Goal: Complete application form

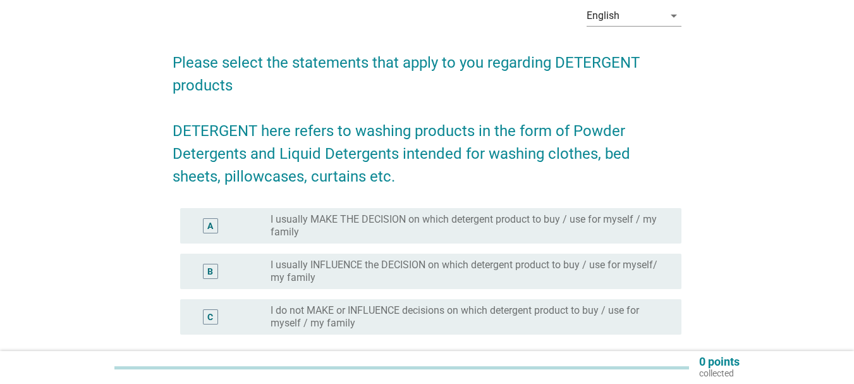
scroll to position [126, 0]
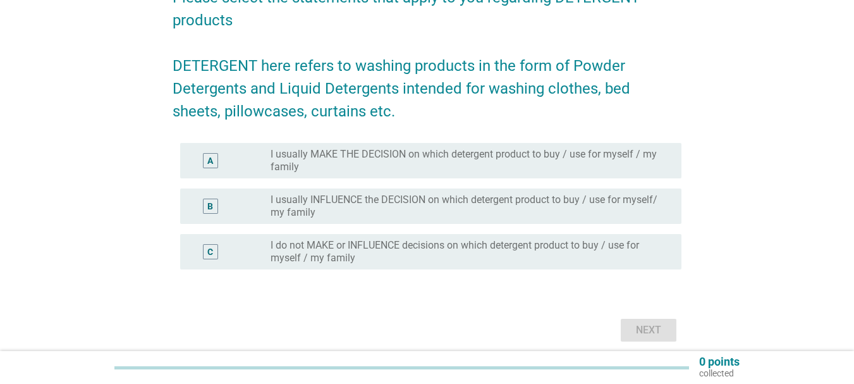
click at [212, 207] on div "B" at bounding box center [210, 206] width 6 height 13
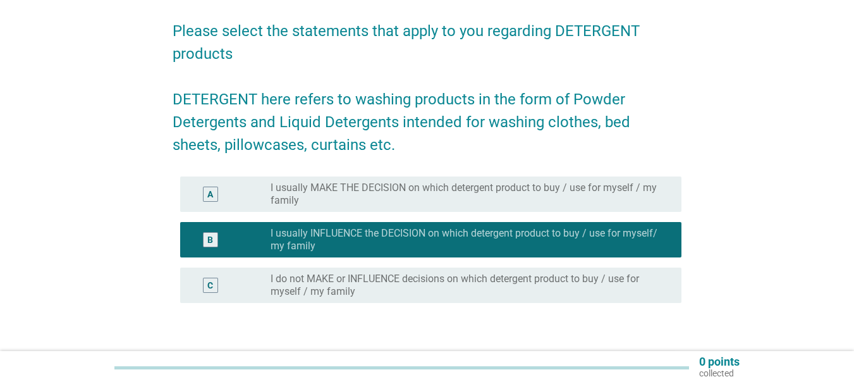
scroll to position [0, 0]
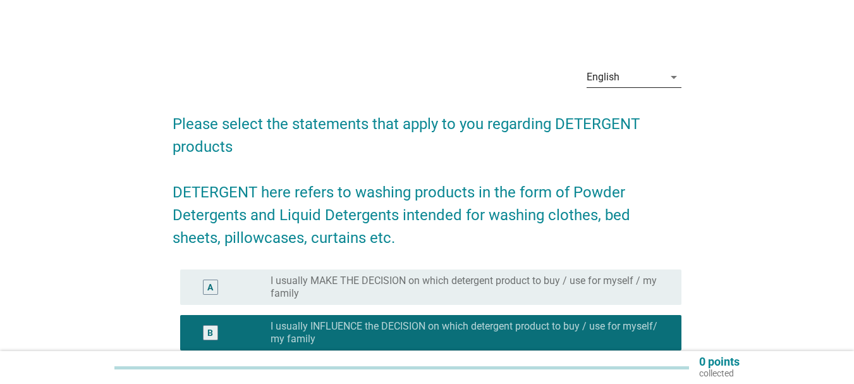
click at [637, 70] on div "English" at bounding box center [625, 77] width 77 height 20
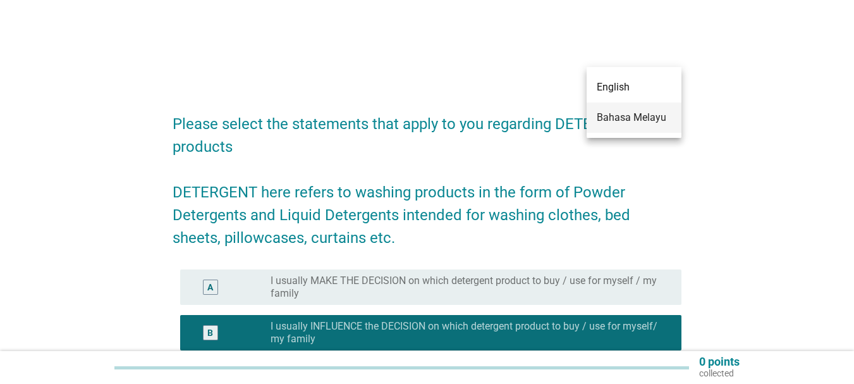
click at [630, 110] on div "Bahasa Melayu" at bounding box center [634, 117] width 75 height 15
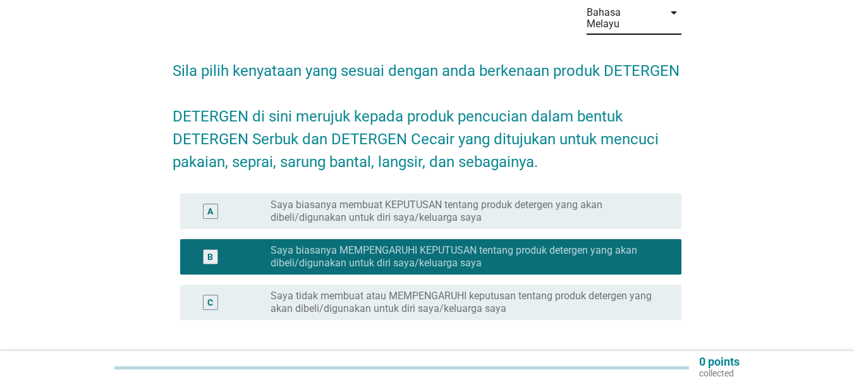
scroll to position [126, 0]
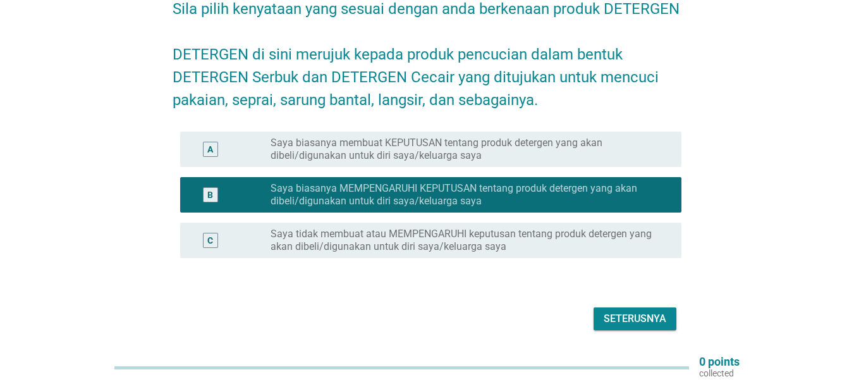
click at [206, 142] on div "A" at bounding box center [210, 149] width 15 height 15
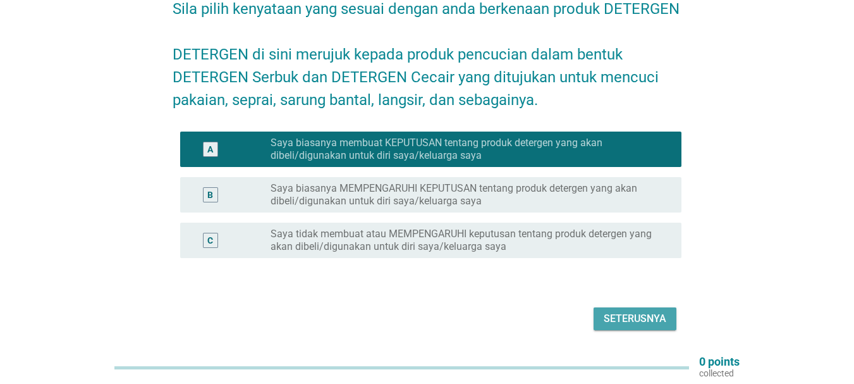
click at [652, 311] on div "Seterusnya" at bounding box center [635, 318] width 63 height 15
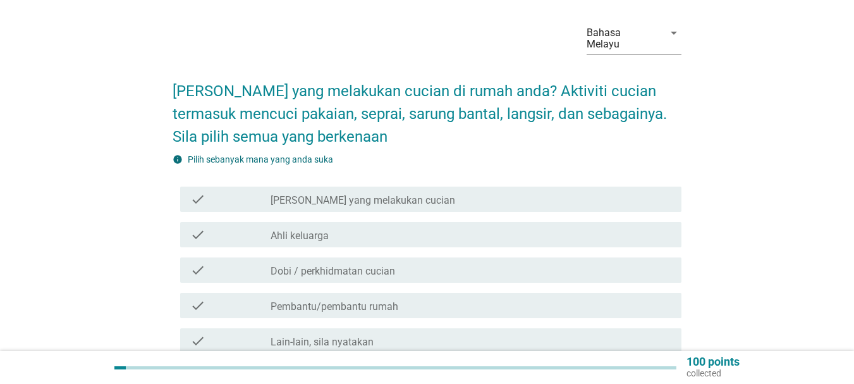
scroll to position [63, 0]
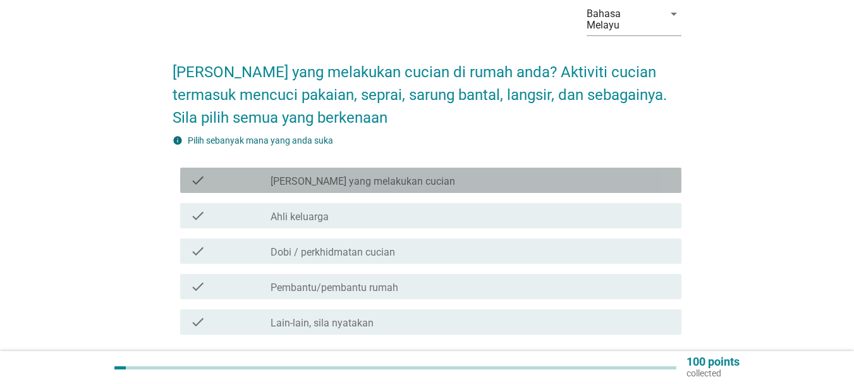
click at [468, 178] on div "check check_box_outline_blank Saya yang melakukan cucian" at bounding box center [430, 180] width 501 height 25
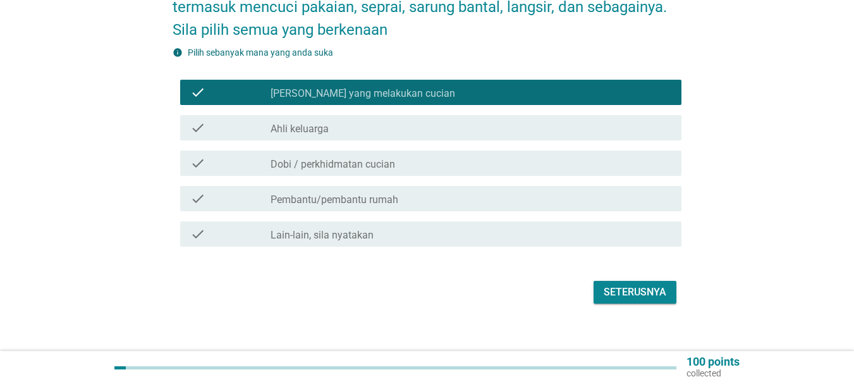
scroll to position [153, 0]
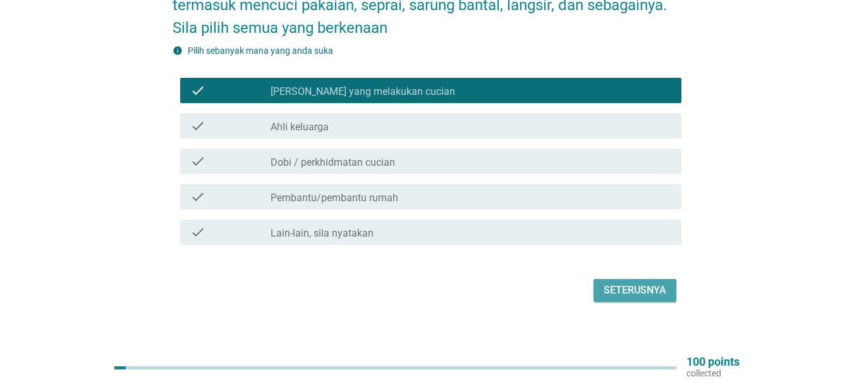
click at [637, 284] on div "Seterusnya" at bounding box center [635, 290] width 63 height 15
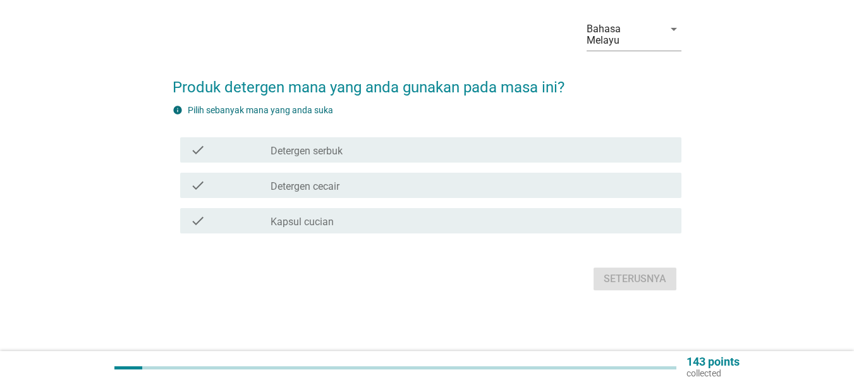
scroll to position [0, 0]
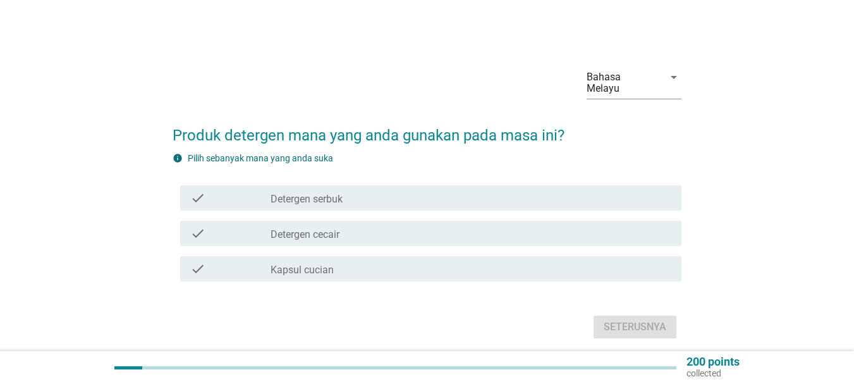
click at [496, 221] on div "check check_box_outline_blank Detergen cecair" at bounding box center [430, 233] width 501 height 25
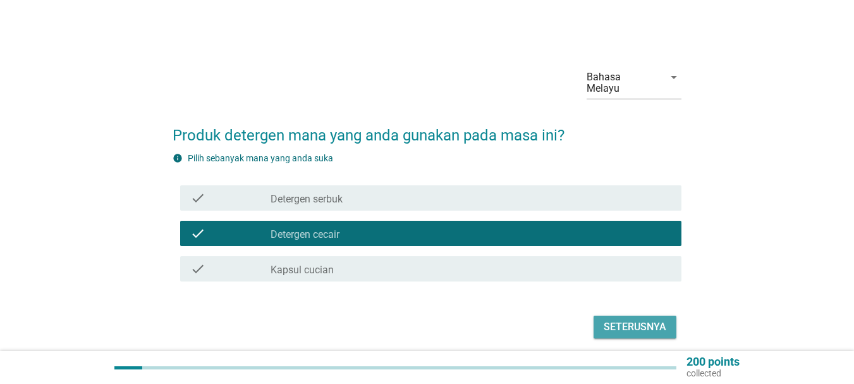
click at [630, 319] on div "Seterusnya" at bounding box center [635, 326] width 63 height 15
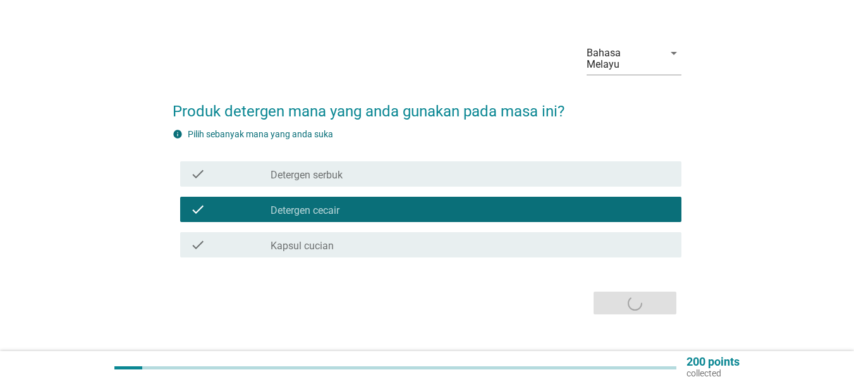
scroll to position [37, 0]
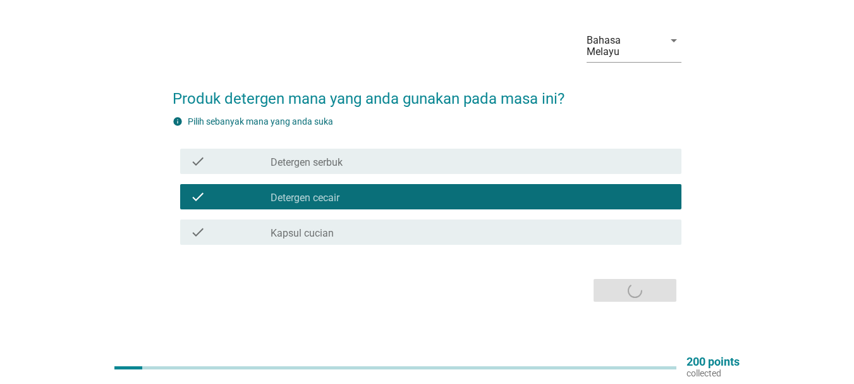
click at [359, 189] on div "check_box_outline_blank Detergen cecair" at bounding box center [471, 196] width 401 height 15
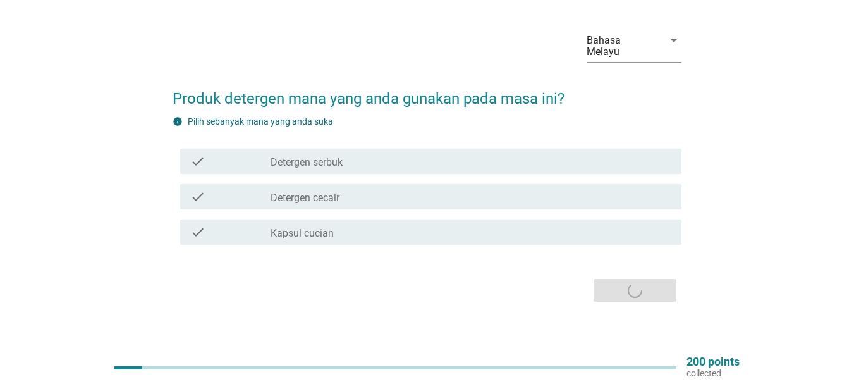
click at [358, 189] on div "check_box_outline_blank Detergen cecair" at bounding box center [471, 196] width 401 height 15
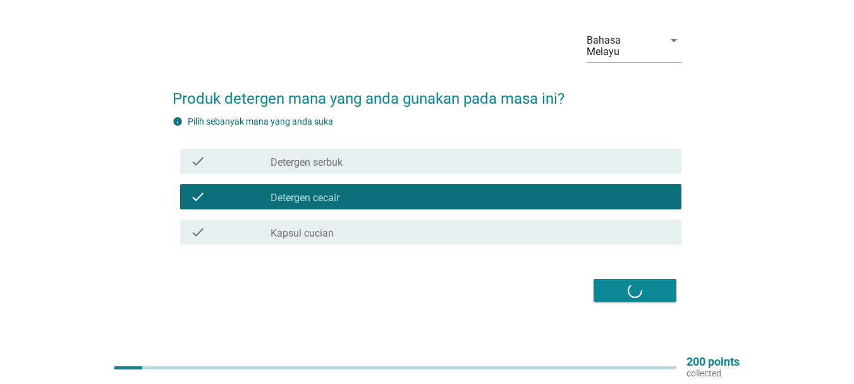
click at [654, 281] on div "Seterusnya" at bounding box center [427, 290] width 509 height 30
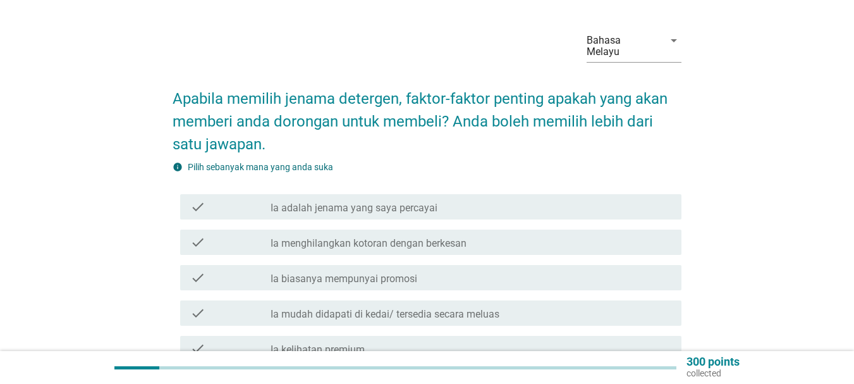
scroll to position [0, 0]
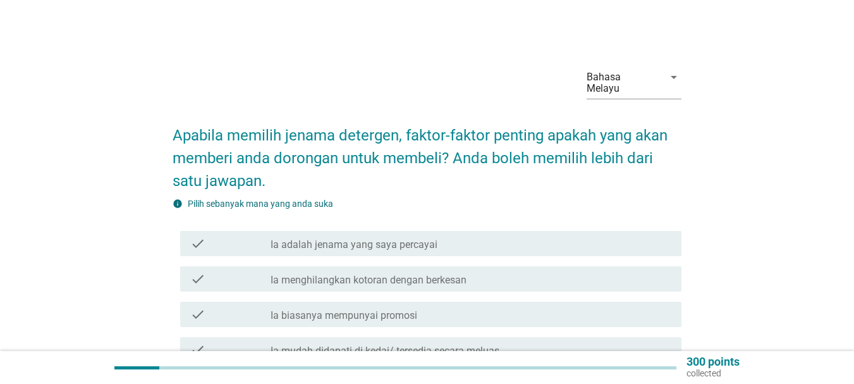
click at [216, 236] on div "check" at bounding box center [230, 243] width 80 height 15
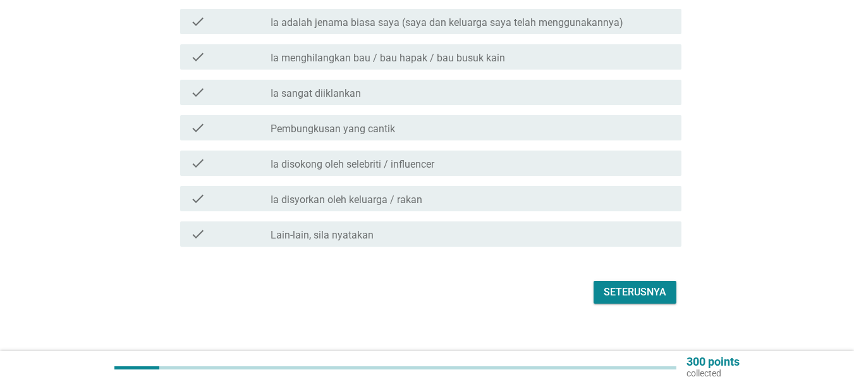
scroll to position [720, 0]
click at [611, 283] on div "Seterusnya" at bounding box center [635, 290] width 63 height 15
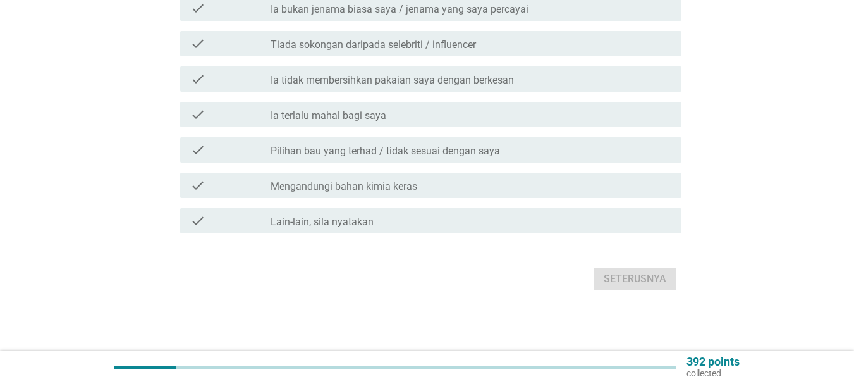
scroll to position [0, 0]
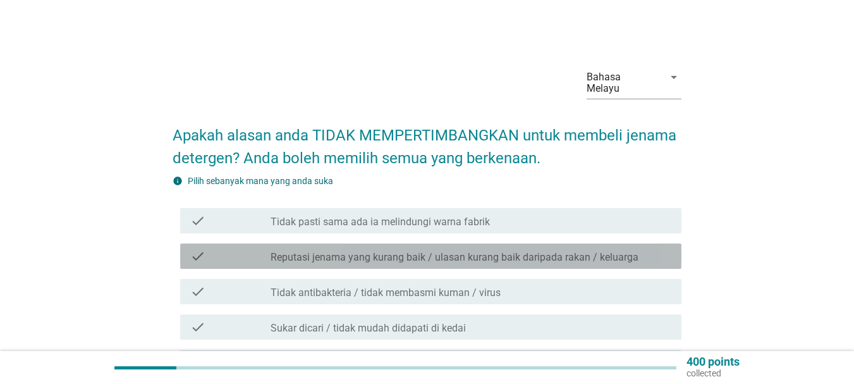
click at [518, 251] on label "Reputasi jenama yang kurang baik / ulasan kurang baik daripada rakan / keluarga" at bounding box center [455, 257] width 368 height 13
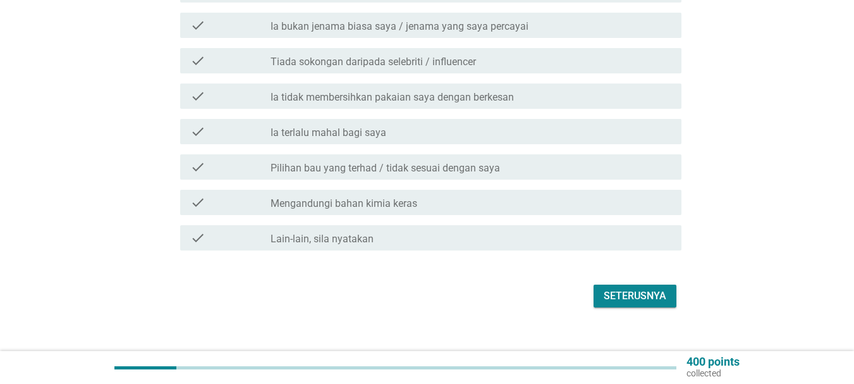
scroll to position [626, 0]
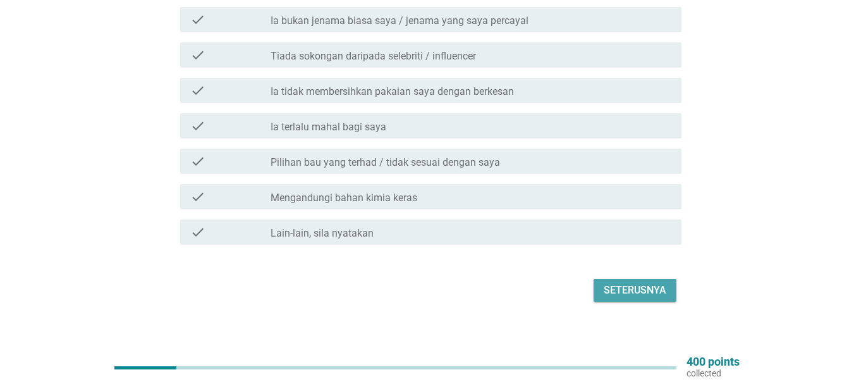
click at [644, 283] on div "Seterusnya" at bounding box center [635, 290] width 63 height 15
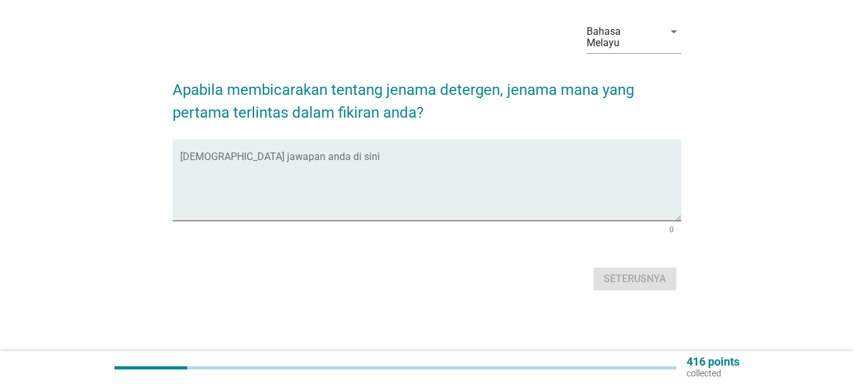
scroll to position [0, 0]
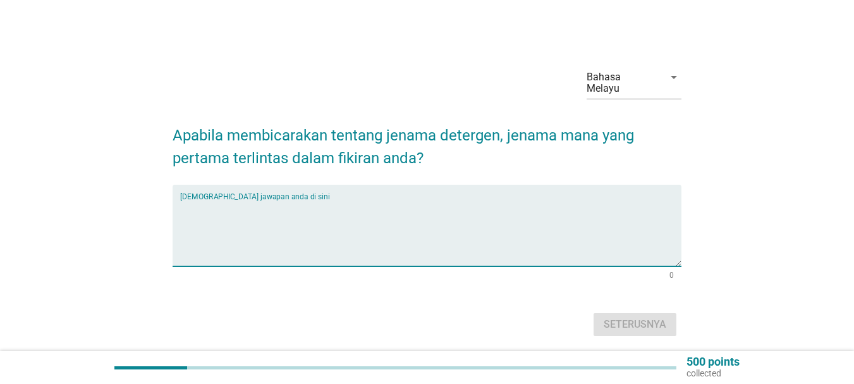
click at [491, 229] on textarea "Isikan jawapan anda di sini" at bounding box center [430, 233] width 501 height 66
type textarea "daia"
click at [635, 319] on div "Seterusnya" at bounding box center [635, 324] width 63 height 15
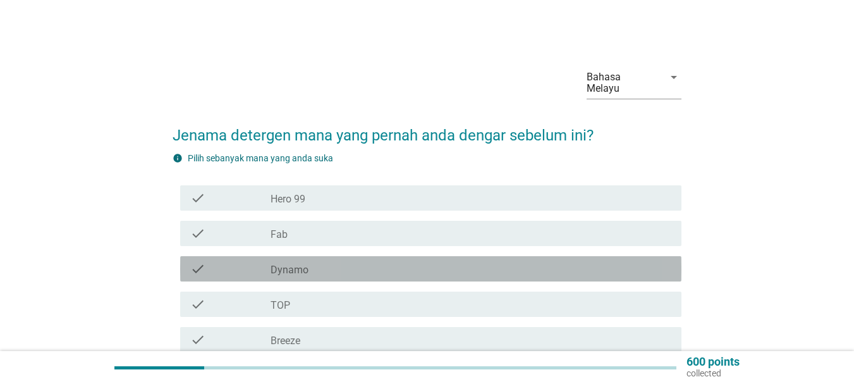
click at [344, 261] on div "check_box_outline_blank Dynamo" at bounding box center [471, 268] width 401 height 15
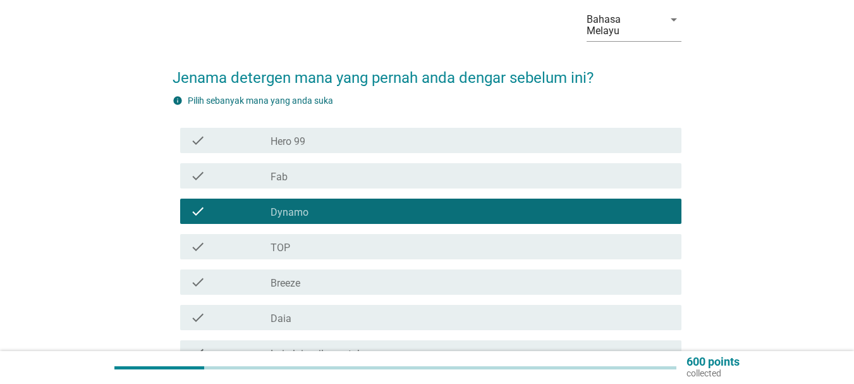
scroll to position [126, 0]
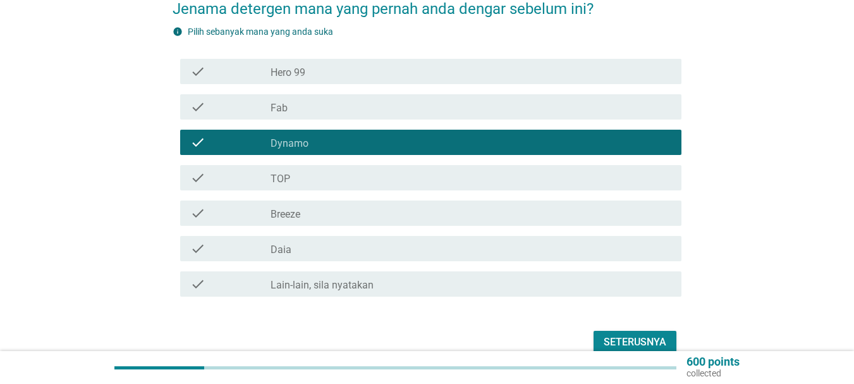
click at [611, 335] on div "Seterusnya" at bounding box center [635, 342] width 63 height 15
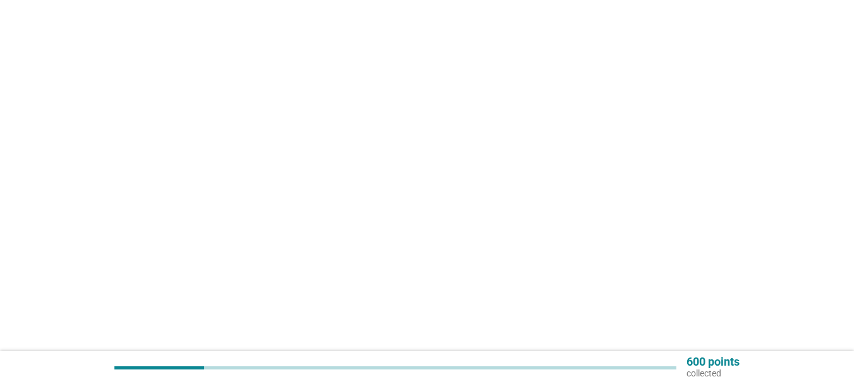
scroll to position [0, 0]
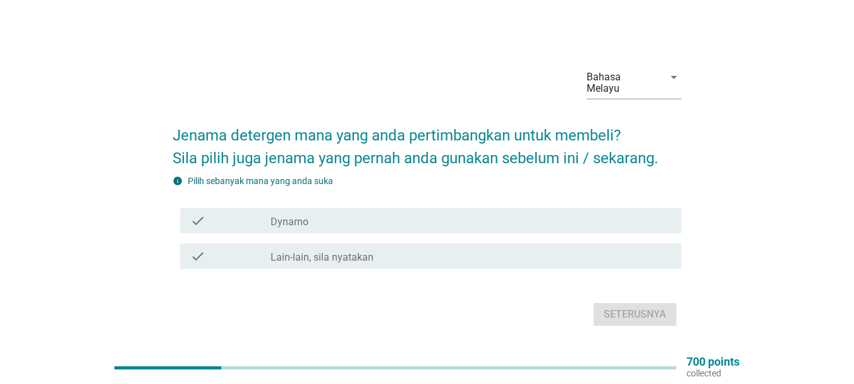
click at [469, 220] on div "check_box_outline_blank Dynamo" at bounding box center [471, 220] width 401 height 15
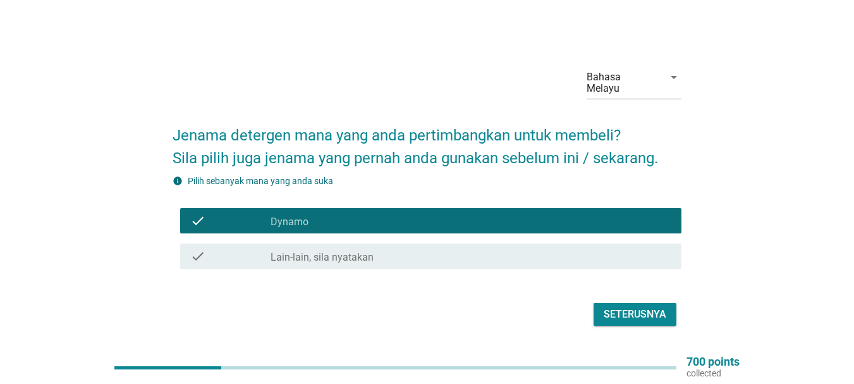
click at [619, 307] on div "Seterusnya" at bounding box center [635, 314] width 63 height 15
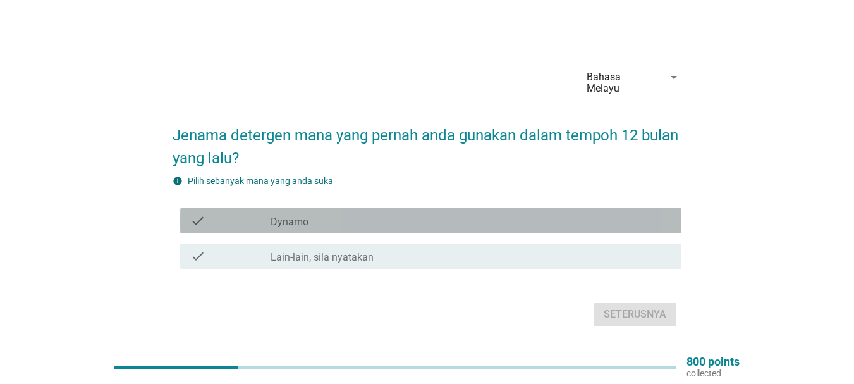
click at [379, 213] on div "check_box_outline_blank Dynamo" at bounding box center [471, 220] width 401 height 15
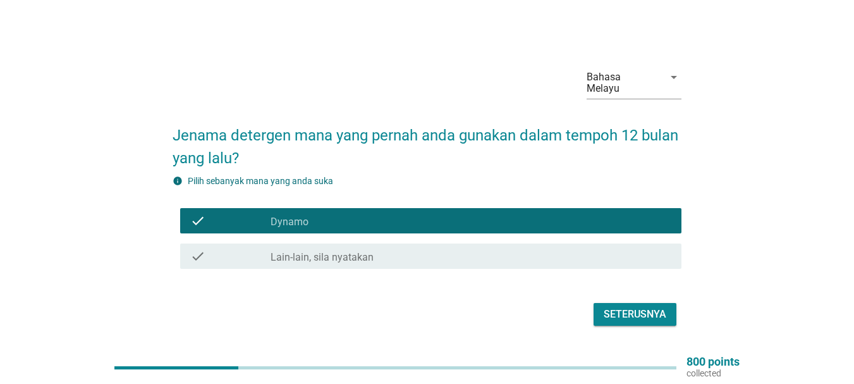
click at [621, 326] on div "Bahasa Melayu arrow_drop_down Jenama detergen mana yang pernah anda gunakan dal…" at bounding box center [427, 193] width 529 height 293
click at [620, 312] on div "Seterusnya" at bounding box center [635, 314] width 63 height 15
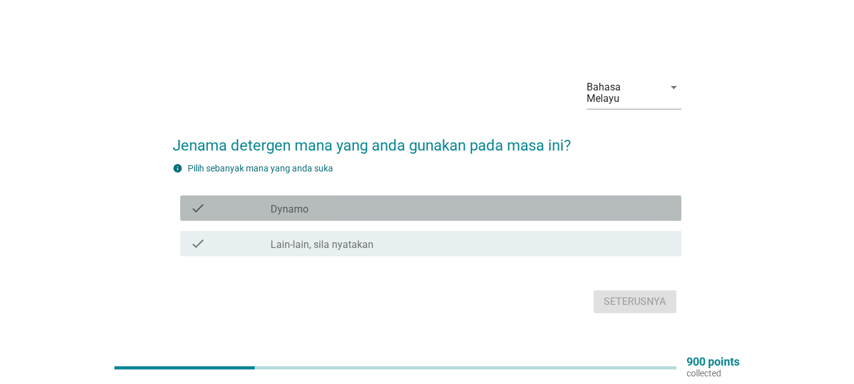
click at [535, 200] on div "check_box_outline_blank Dynamo" at bounding box center [471, 207] width 401 height 15
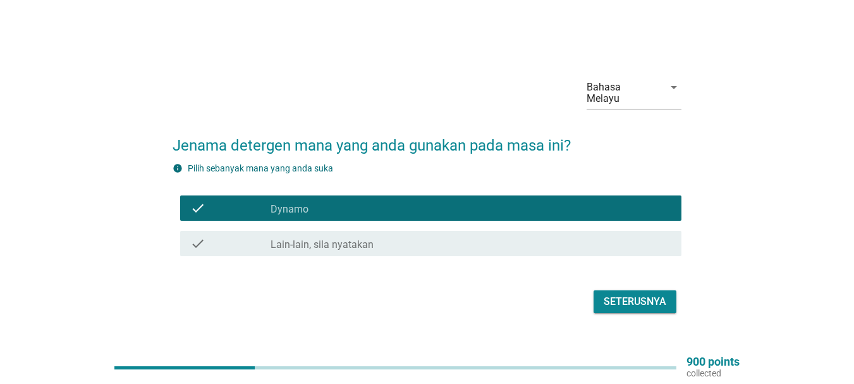
click at [644, 297] on div "Seterusnya" at bounding box center [635, 301] width 63 height 15
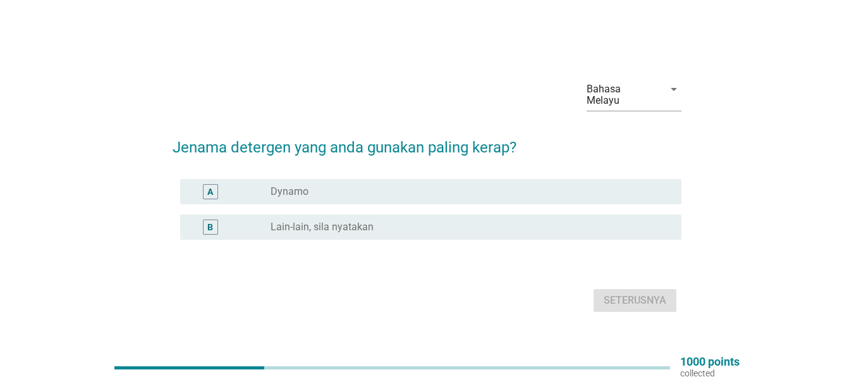
click at [488, 179] on div "A radio_button_unchecked Dynamo" at bounding box center [430, 191] width 501 height 25
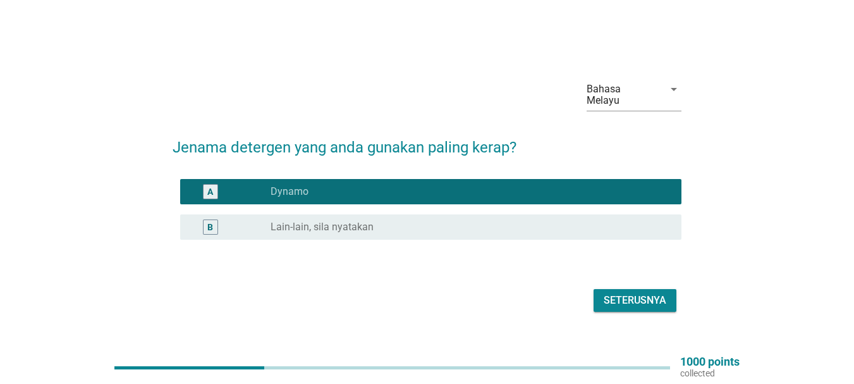
click at [626, 300] on div "Seterusnya" at bounding box center [635, 300] width 63 height 15
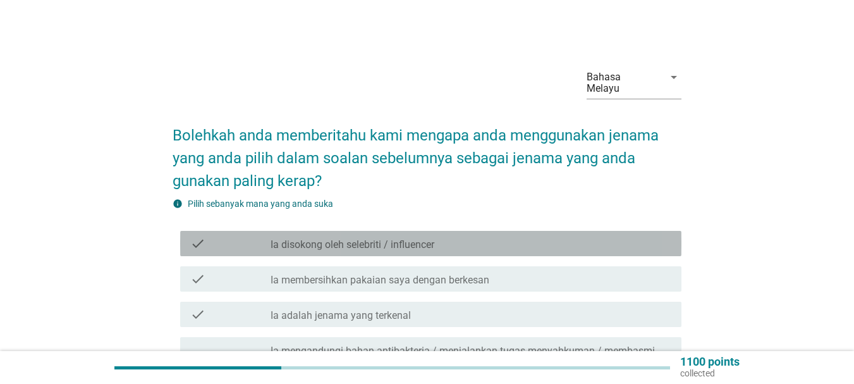
click at [503, 238] on div "check_box_outline_blank Ia disokong oleh selebriti / influencer" at bounding box center [471, 243] width 401 height 15
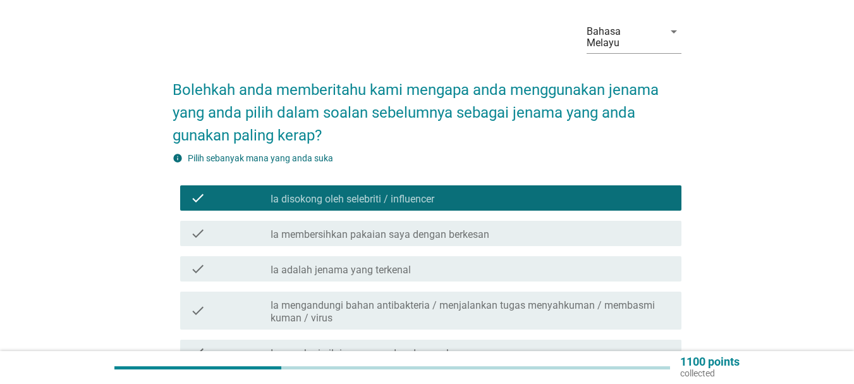
scroll to position [63, 0]
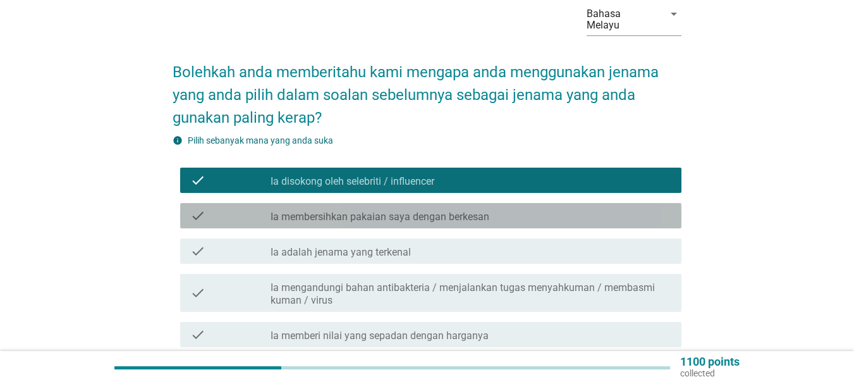
click at [510, 208] on div "check_box_outline_blank Ia membersihkan pakaian saya dengan berkesan" at bounding box center [471, 215] width 401 height 15
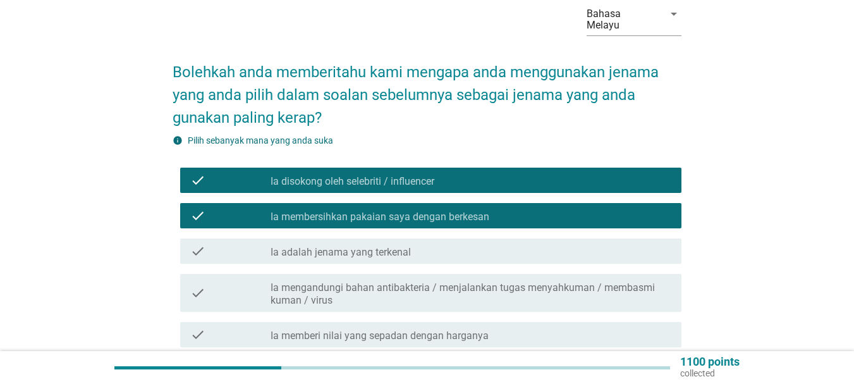
click at [498, 244] on div "check_box_outline_blank Ia adalah jenama yang terkenal" at bounding box center [471, 250] width 401 height 15
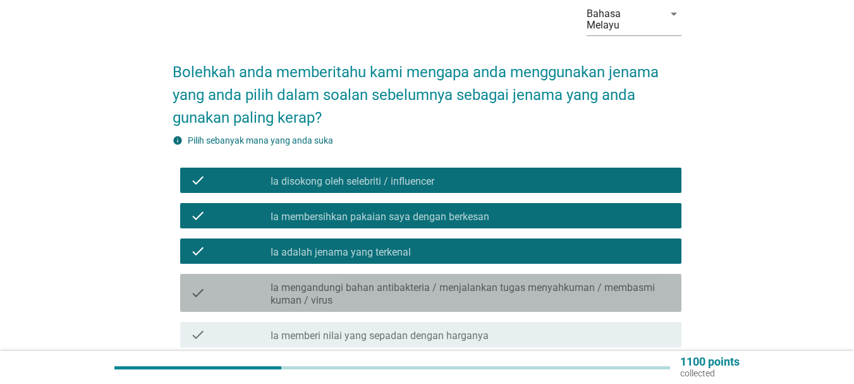
click at [481, 285] on label "Ia mengandungi bahan antibakteria / menjalankan tugas menyahkuman / membasmi ku…" at bounding box center [471, 293] width 401 height 25
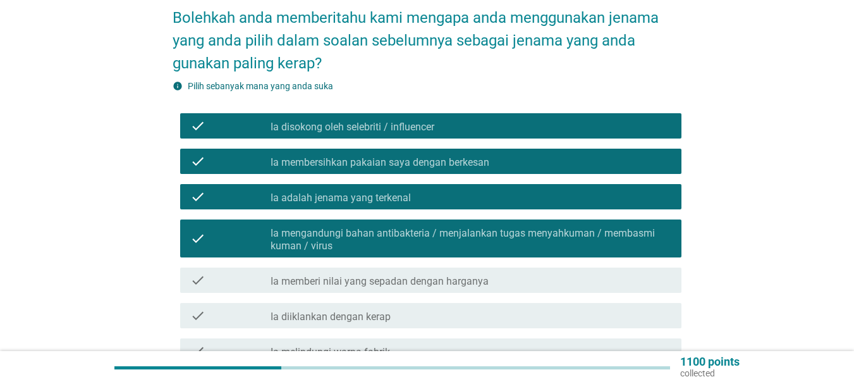
scroll to position [316, 0]
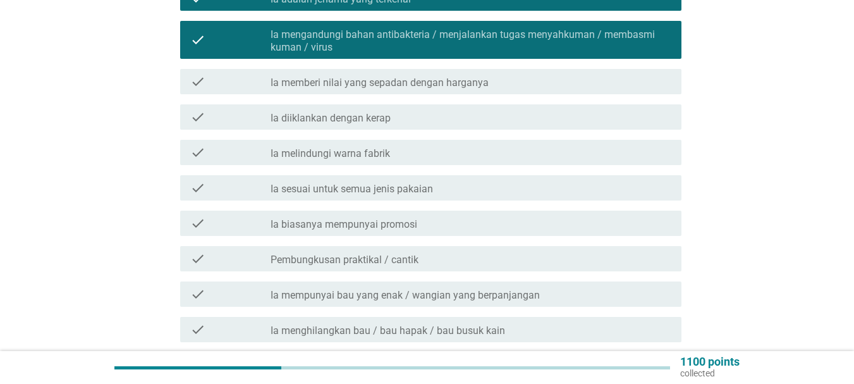
click at [469, 183] on div "check_box_outline_blank Ia sesuai untuk semua jenis pakaian" at bounding box center [471, 187] width 401 height 15
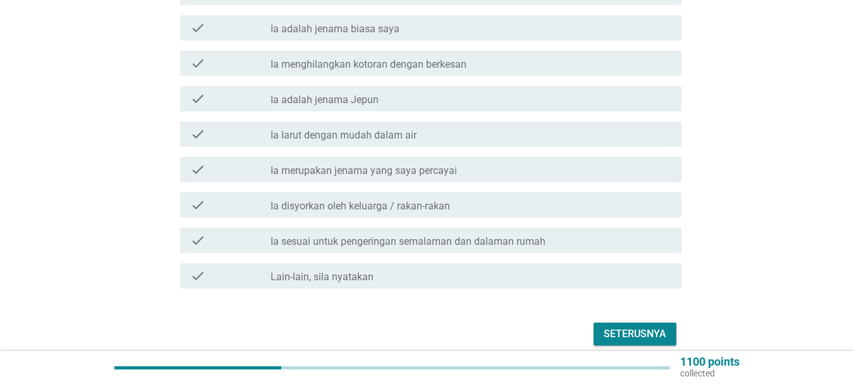
scroll to position [732, 0]
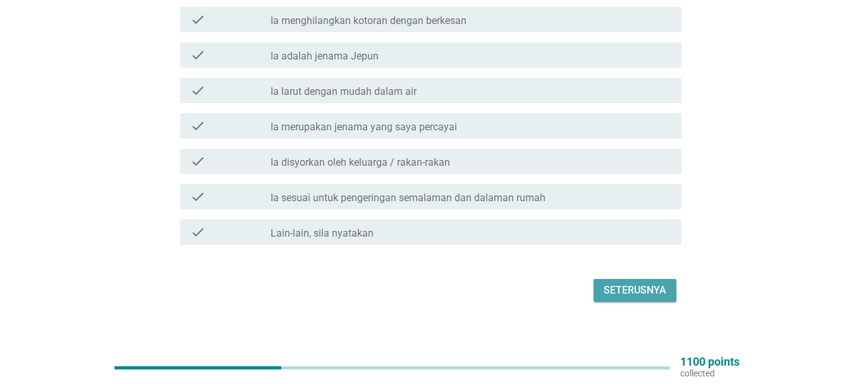
click at [639, 288] on button "Seterusnya" at bounding box center [635, 290] width 83 height 23
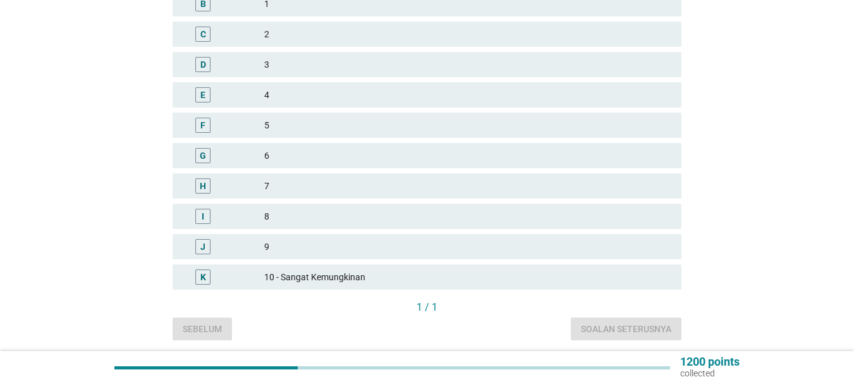
scroll to position [359, 0]
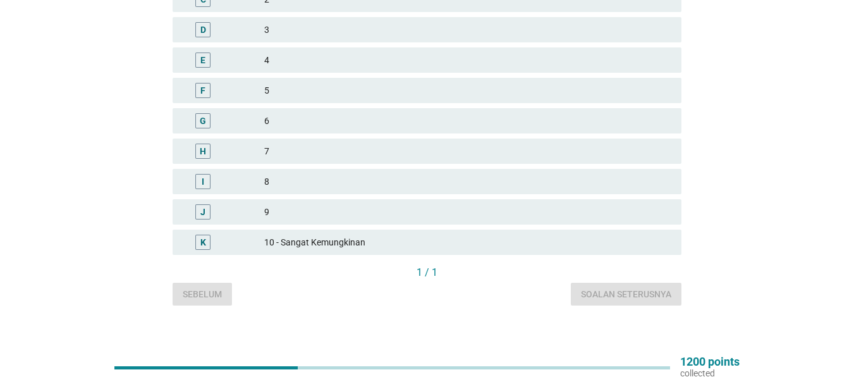
click at [531, 204] on div "9" at bounding box center [467, 211] width 407 height 15
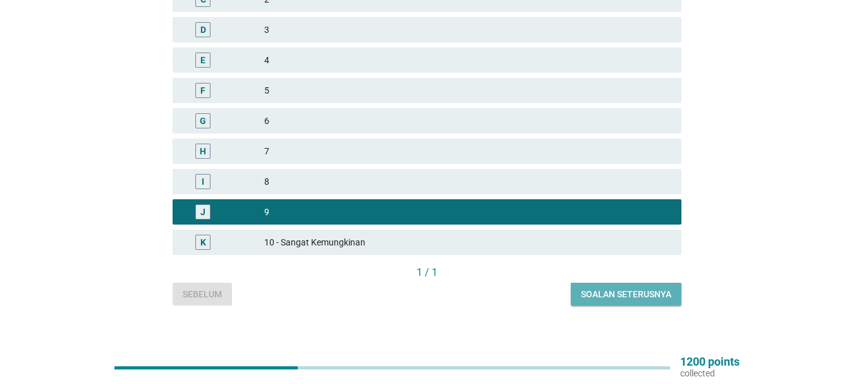
click at [610, 288] on div "Soalan seterusnya" at bounding box center [626, 294] width 90 height 13
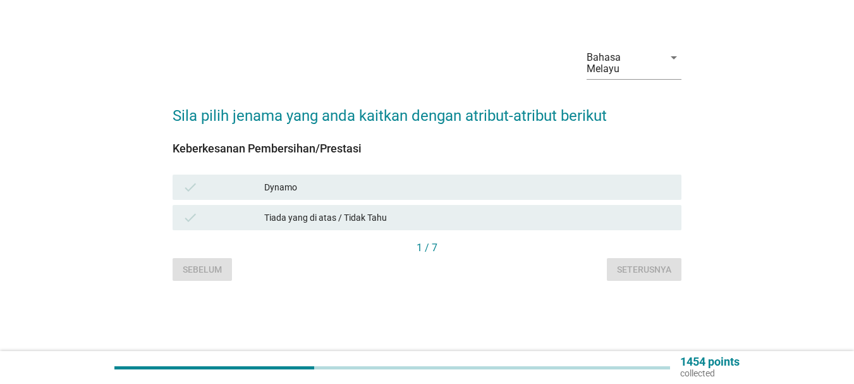
scroll to position [0, 0]
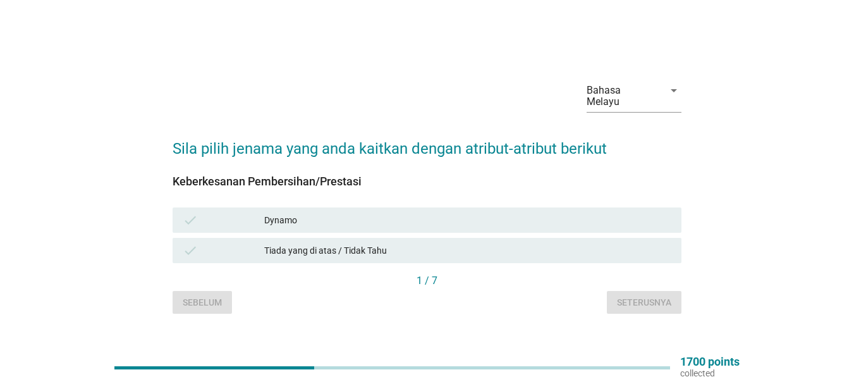
click at [286, 219] on div "Dynamo" at bounding box center [467, 219] width 407 height 15
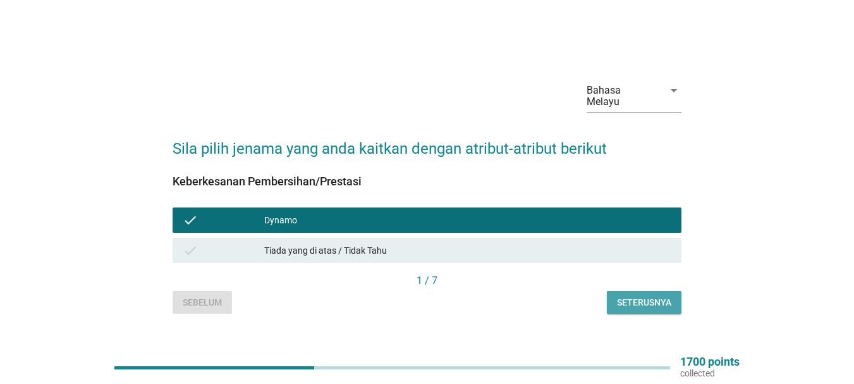
click at [649, 297] on div "Seterusnya" at bounding box center [644, 302] width 54 height 13
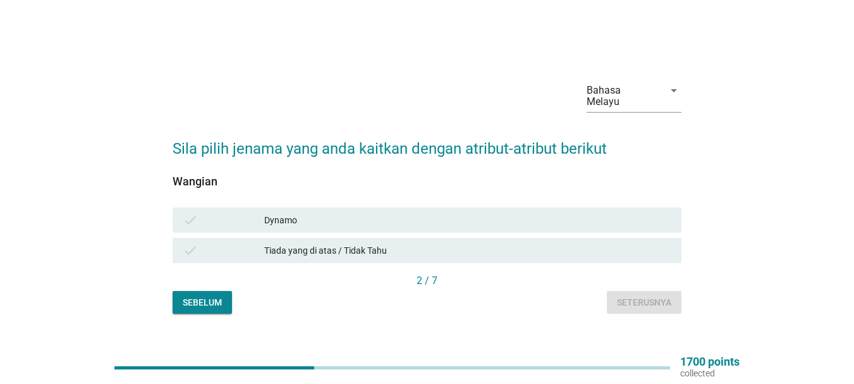
click at [556, 222] on div "check Dynamo" at bounding box center [427, 219] width 509 height 25
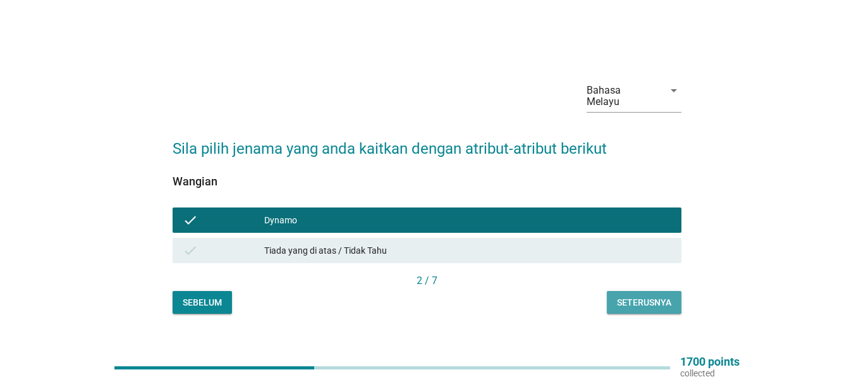
click at [634, 298] on div "Seterusnya" at bounding box center [644, 302] width 54 height 13
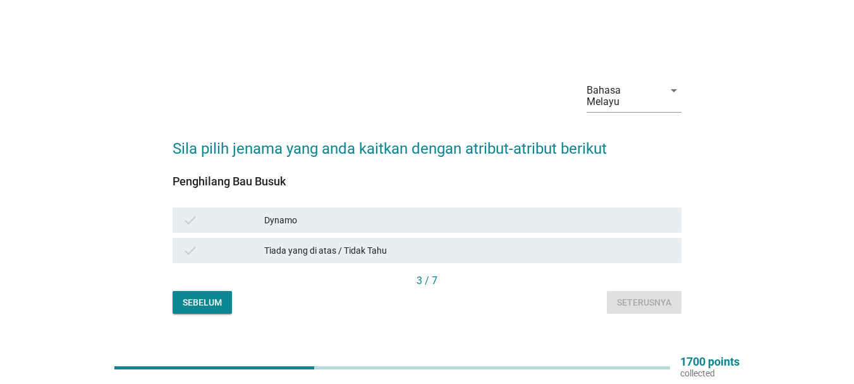
click at [534, 207] on div "check Dynamo" at bounding box center [427, 219] width 509 height 25
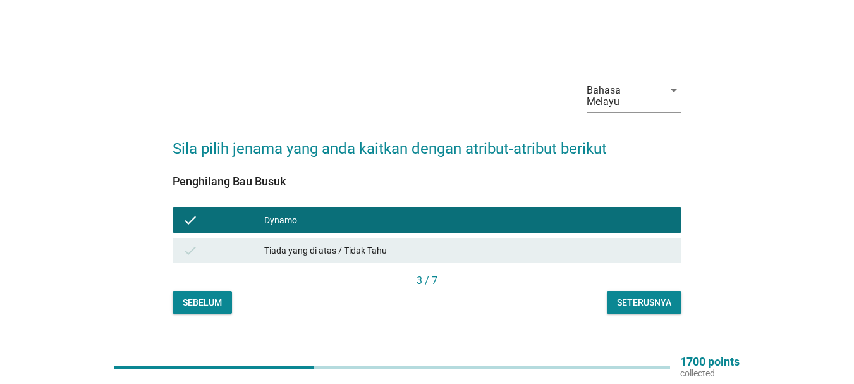
click at [631, 296] on div "Seterusnya" at bounding box center [644, 302] width 54 height 13
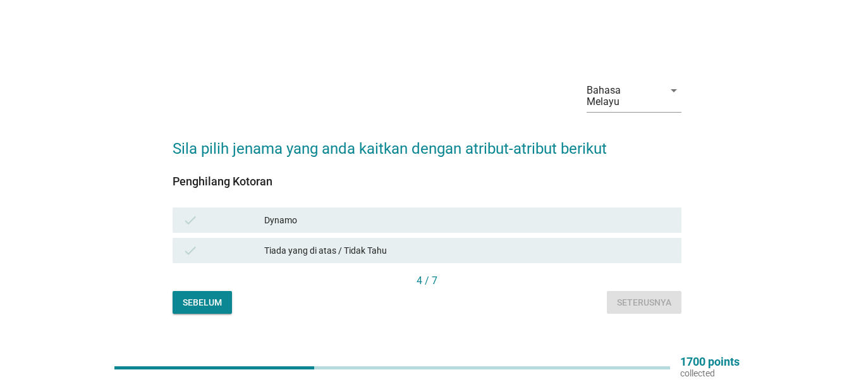
click at [321, 213] on div "Dynamo" at bounding box center [467, 219] width 407 height 15
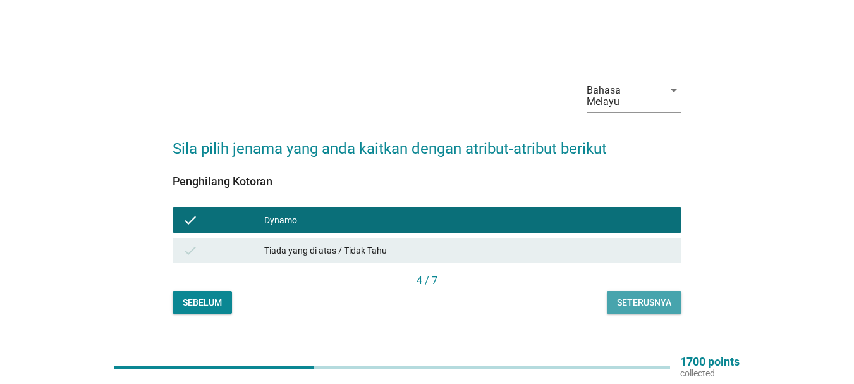
click at [632, 297] on div "Seterusnya" at bounding box center [644, 302] width 54 height 13
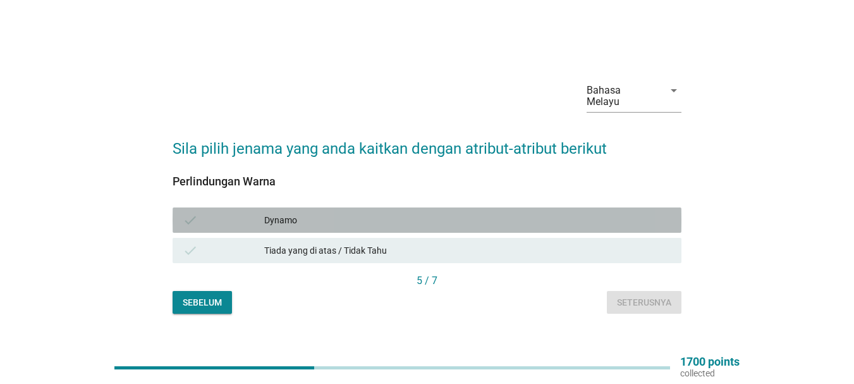
click at [376, 207] on div "check Dynamo" at bounding box center [427, 219] width 509 height 25
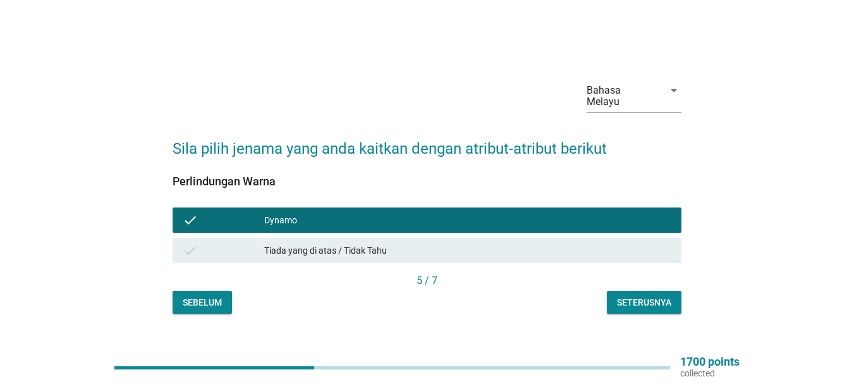
click at [629, 309] on div "Bahasa Melayu arrow_drop_down Sila pilih jenama yang anda kaitkan dengan atribu…" at bounding box center [427, 192] width 529 height 264
click at [627, 298] on div "Seterusnya" at bounding box center [644, 302] width 54 height 13
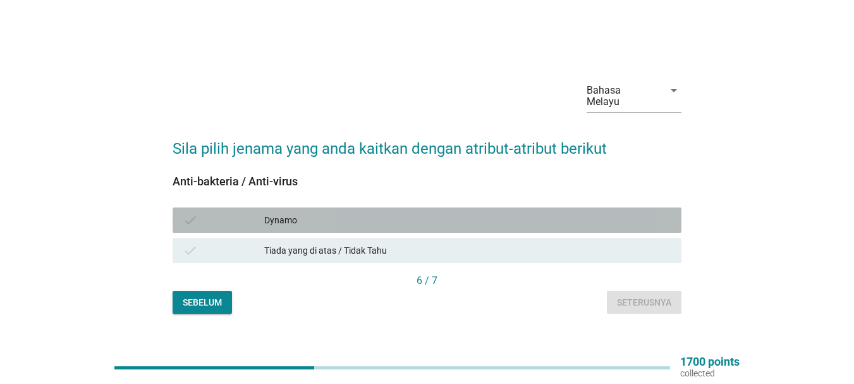
click at [397, 219] on div "Dynamo" at bounding box center [467, 219] width 407 height 15
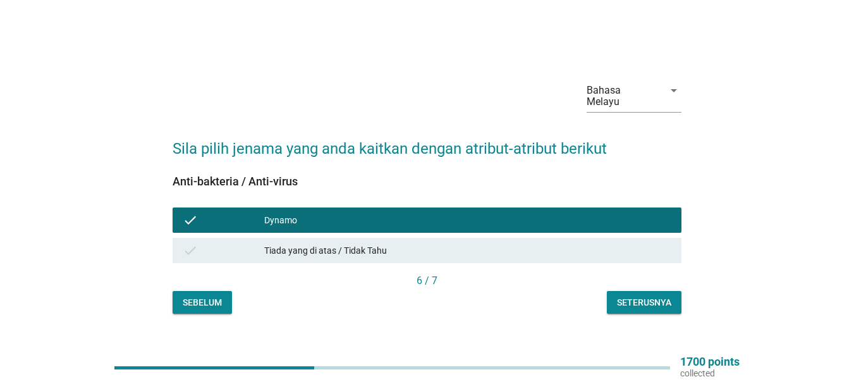
click at [640, 302] on div "Seterusnya" at bounding box center [644, 302] width 54 height 13
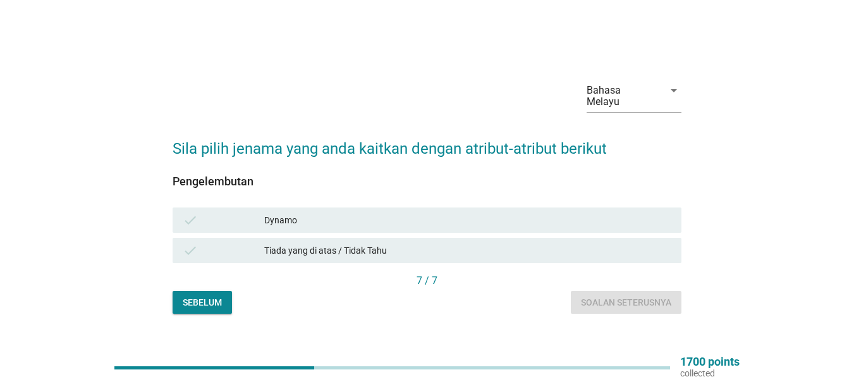
click at [484, 215] on div "Dynamo" at bounding box center [467, 219] width 407 height 15
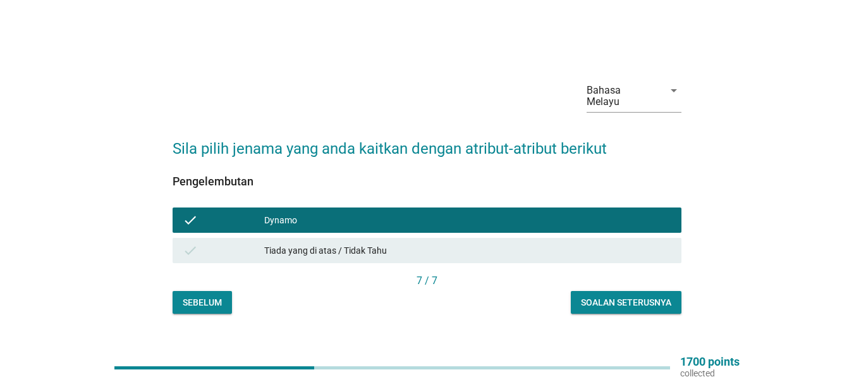
drag, startPoint x: 580, startPoint y: 284, endPoint x: 579, endPoint y: 300, distance: 16.5
click at [580, 286] on div "Pengelembutan check Dynamo check Tiada yang di atas / Tidak Tahu 7 / 7 Sebelum …" at bounding box center [427, 237] width 509 height 154
click at [579, 300] on button "Soalan seterusnya" at bounding box center [626, 302] width 111 height 23
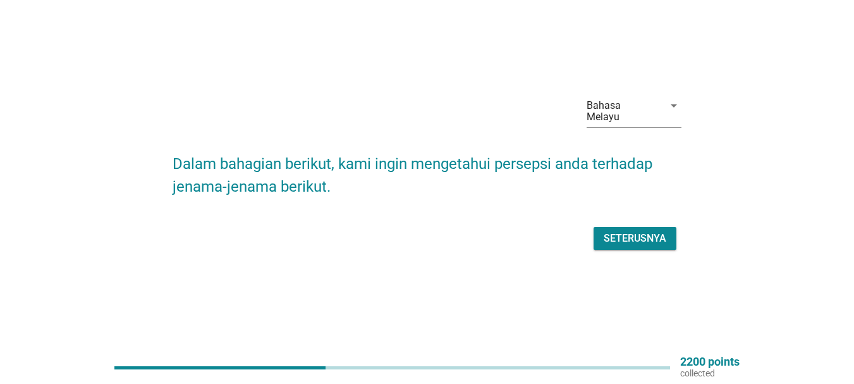
scroll to position [33, 0]
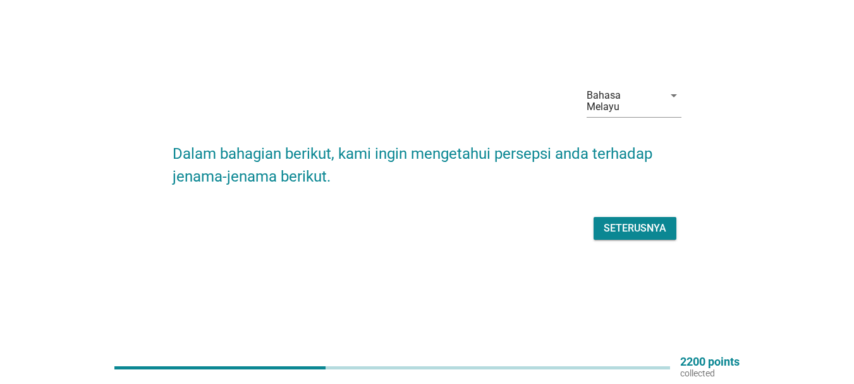
click at [635, 221] on div "Seterusnya" at bounding box center [635, 228] width 63 height 15
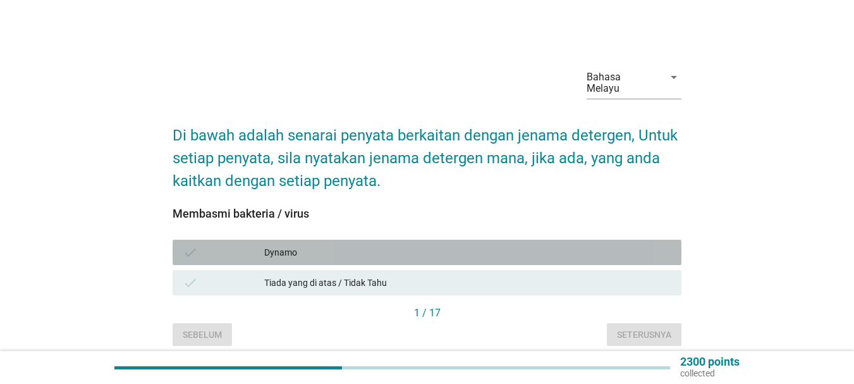
click at [501, 245] on div "Dynamo" at bounding box center [467, 252] width 407 height 15
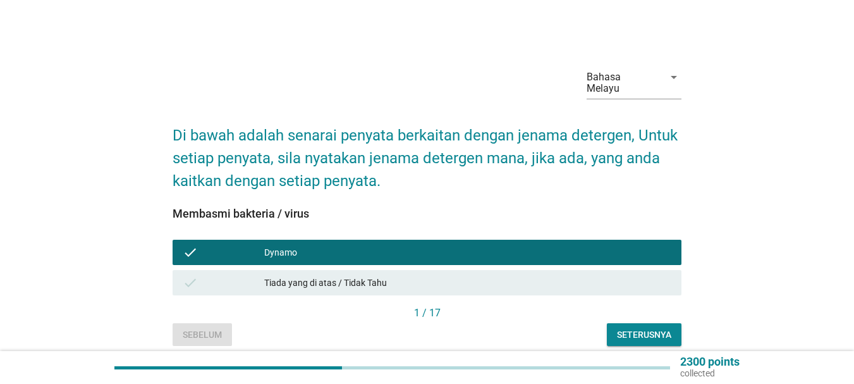
click at [632, 328] on div "Seterusnya" at bounding box center [644, 334] width 54 height 13
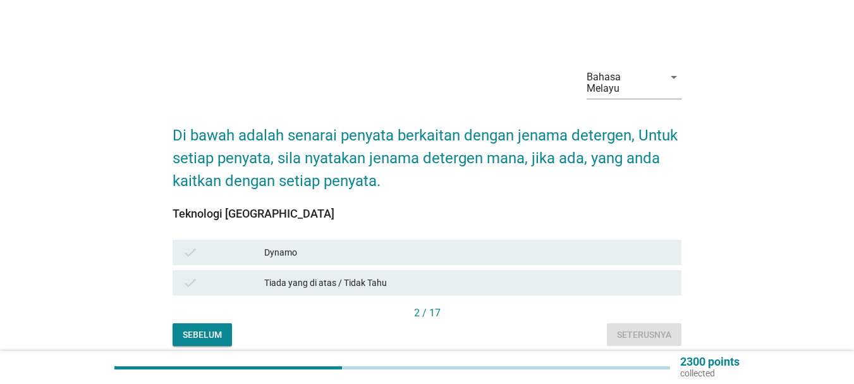
click at [538, 245] on div "Dynamo" at bounding box center [467, 252] width 407 height 15
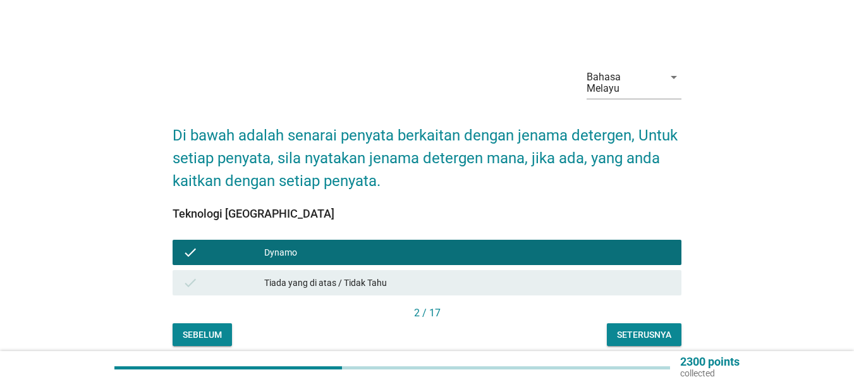
click at [633, 331] on button "Seterusnya" at bounding box center [644, 334] width 75 height 23
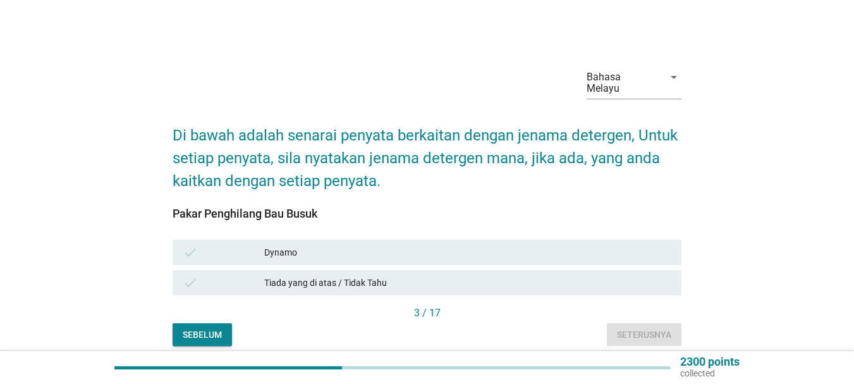
click at [500, 245] on div "Dynamo" at bounding box center [467, 252] width 407 height 15
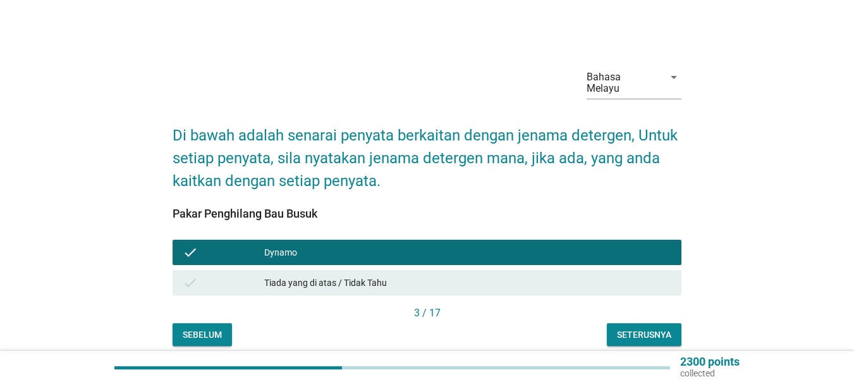
click at [627, 328] on div "Seterusnya" at bounding box center [644, 334] width 54 height 13
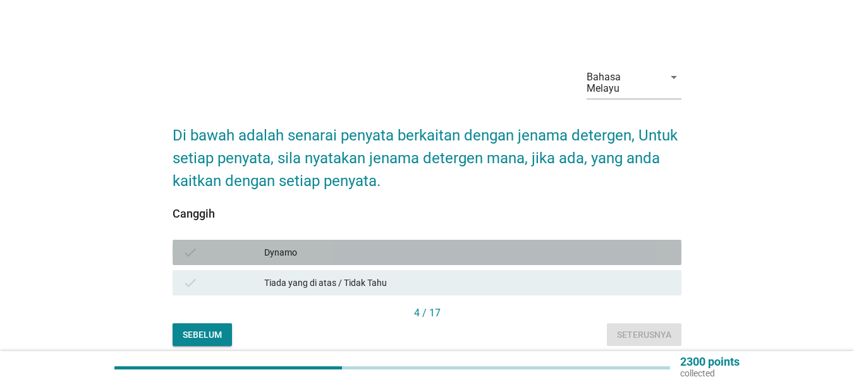
click at [542, 245] on div "Dynamo" at bounding box center [467, 252] width 407 height 15
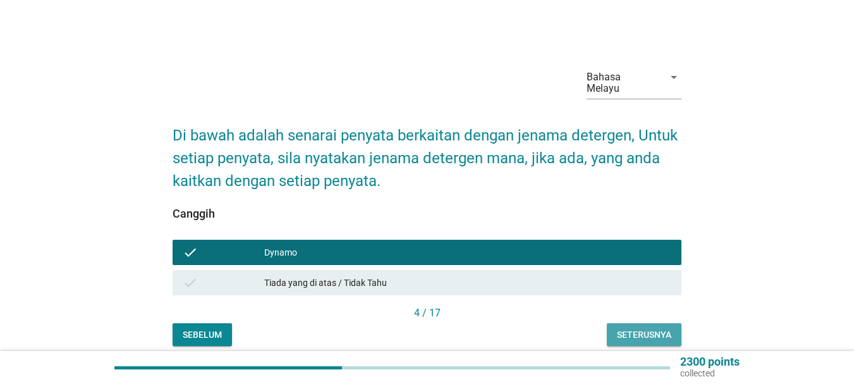
click at [624, 323] on button "Seterusnya" at bounding box center [644, 334] width 75 height 23
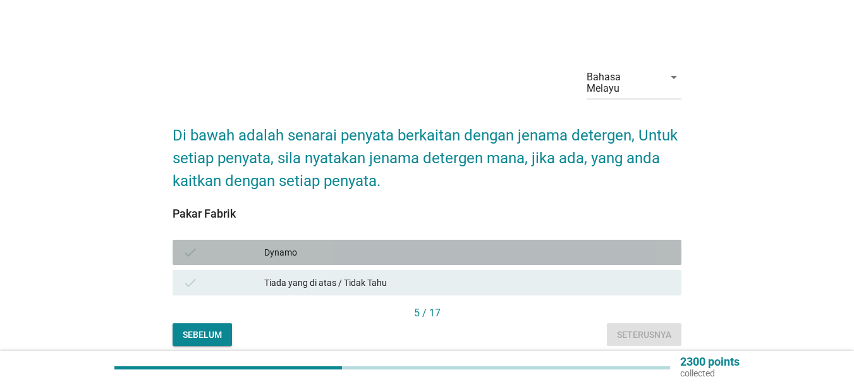
click at [568, 245] on div "Dynamo" at bounding box center [467, 252] width 407 height 15
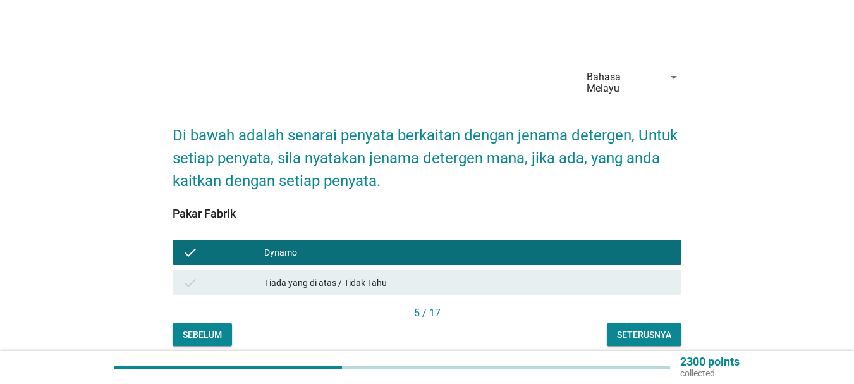
click at [662, 328] on div "Seterusnya" at bounding box center [644, 334] width 54 height 13
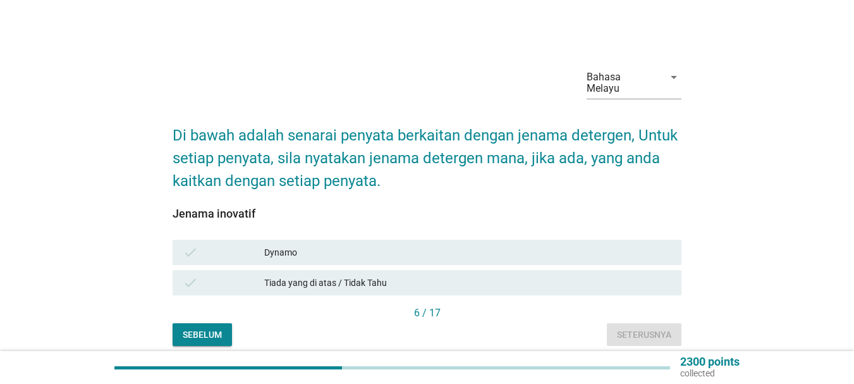
click at [539, 245] on div "Dynamo" at bounding box center [467, 252] width 407 height 15
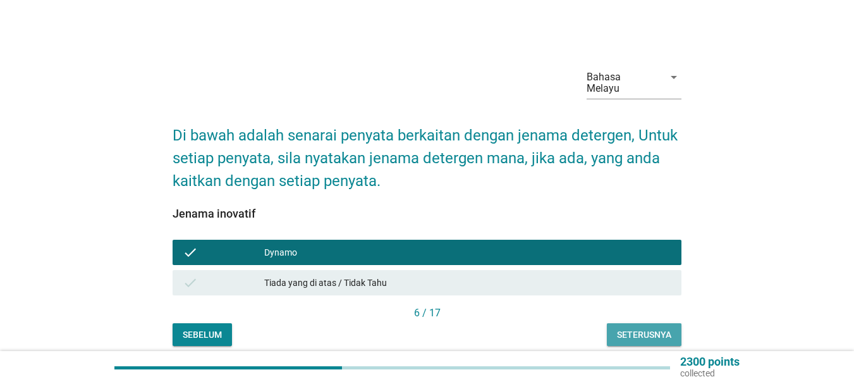
click at [642, 328] on div "Seterusnya" at bounding box center [644, 334] width 54 height 13
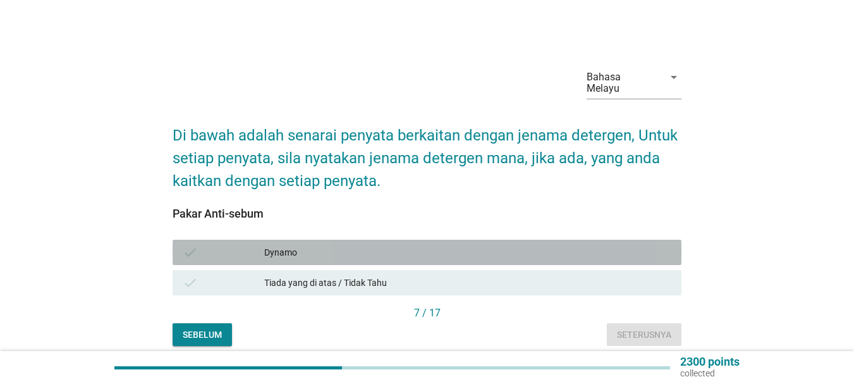
click at [523, 245] on div "Dynamo" at bounding box center [467, 252] width 407 height 15
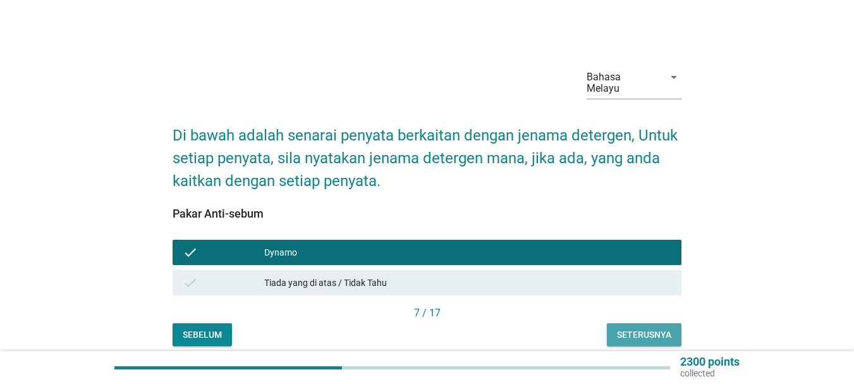
click at [650, 328] on div "Seterusnya" at bounding box center [644, 334] width 54 height 13
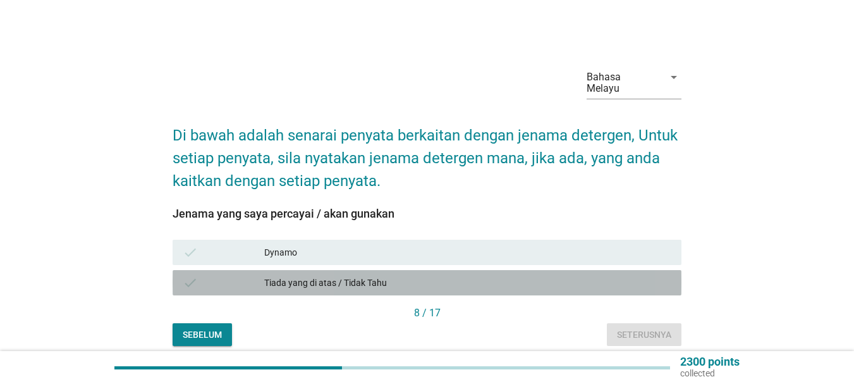
click at [498, 270] on div "check Tiada yang di atas / Tidak Tahu" at bounding box center [427, 282] width 509 height 25
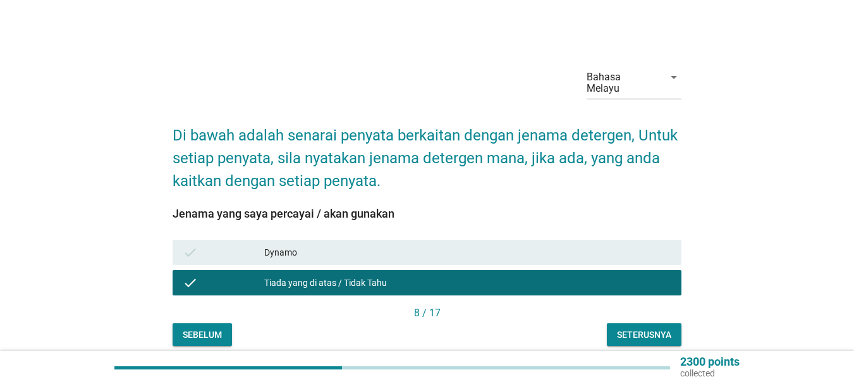
click at [547, 245] on div "Dynamo" at bounding box center [467, 252] width 407 height 15
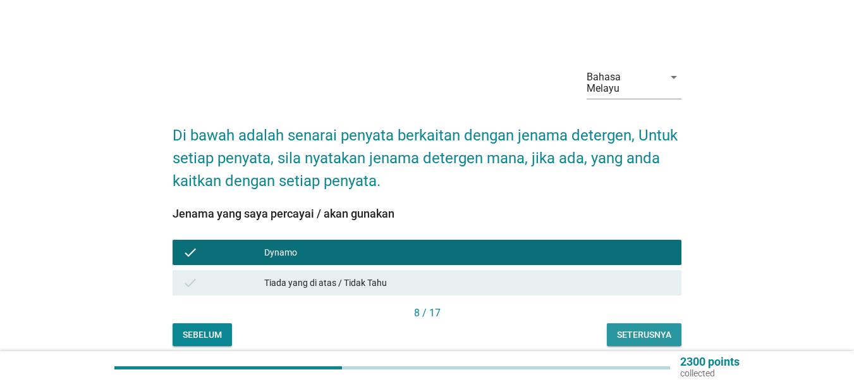
click at [629, 328] on div "Seterusnya" at bounding box center [644, 334] width 54 height 13
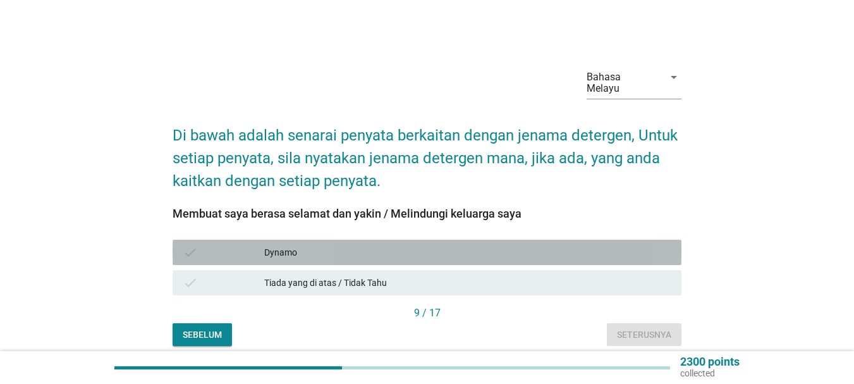
click at [519, 245] on div "Dynamo" at bounding box center [467, 252] width 407 height 15
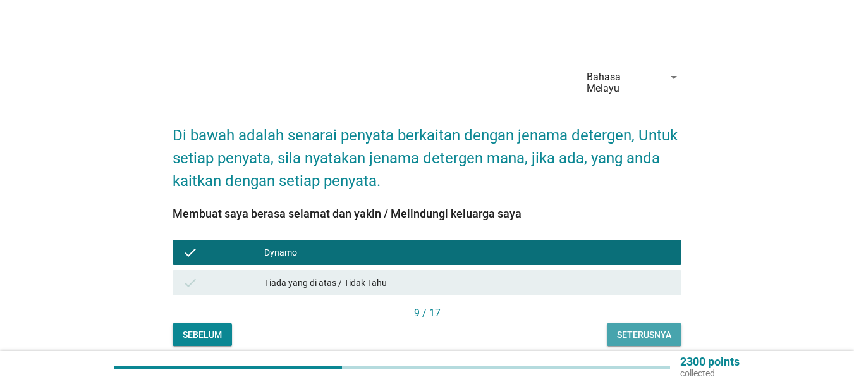
click at [624, 328] on div "Seterusnya" at bounding box center [644, 334] width 54 height 13
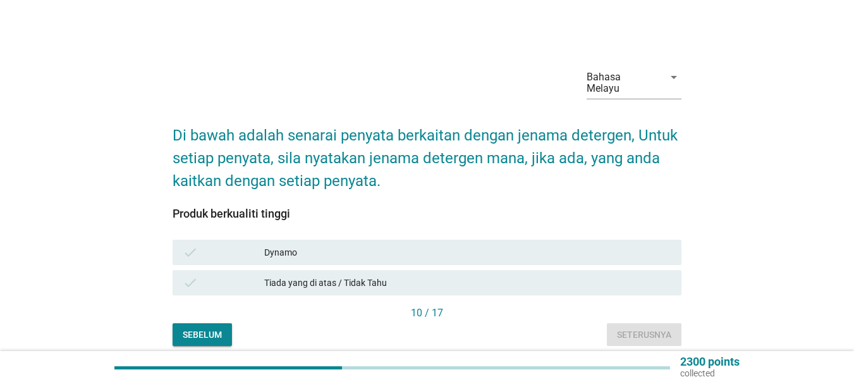
click at [508, 245] on div "Dynamo" at bounding box center [467, 252] width 407 height 15
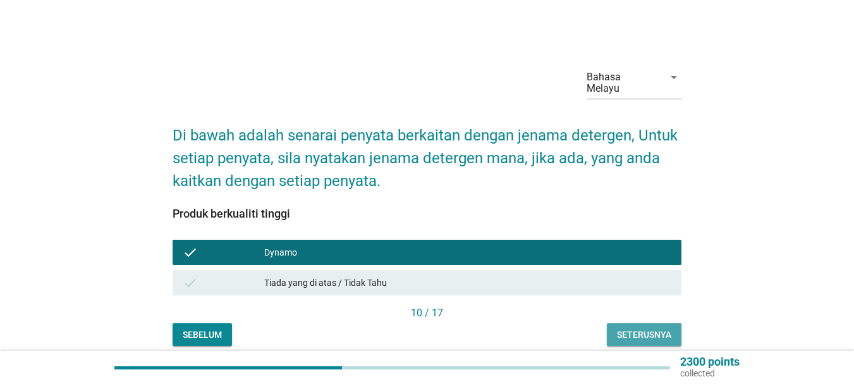
click at [647, 328] on div "Seterusnya" at bounding box center [644, 334] width 54 height 13
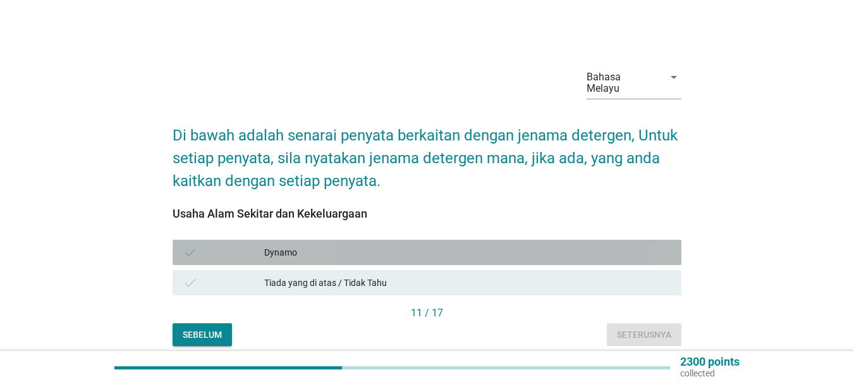
click at [495, 245] on div "Dynamo" at bounding box center [467, 252] width 407 height 15
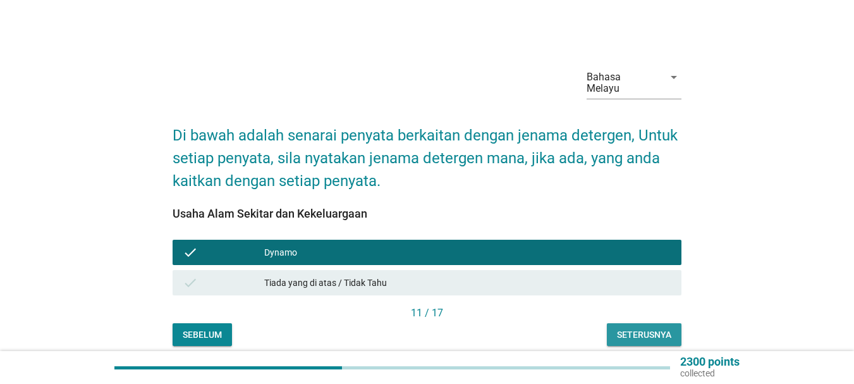
click at [622, 328] on div "Seterusnya" at bounding box center [644, 334] width 54 height 13
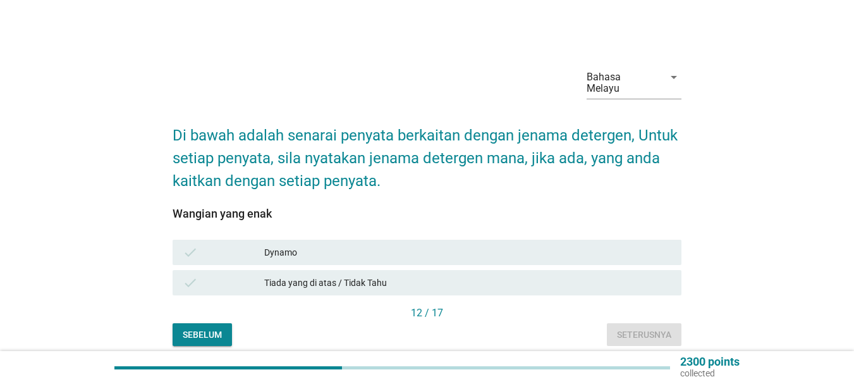
click at [562, 240] on div "check Dynamo" at bounding box center [427, 252] width 509 height 25
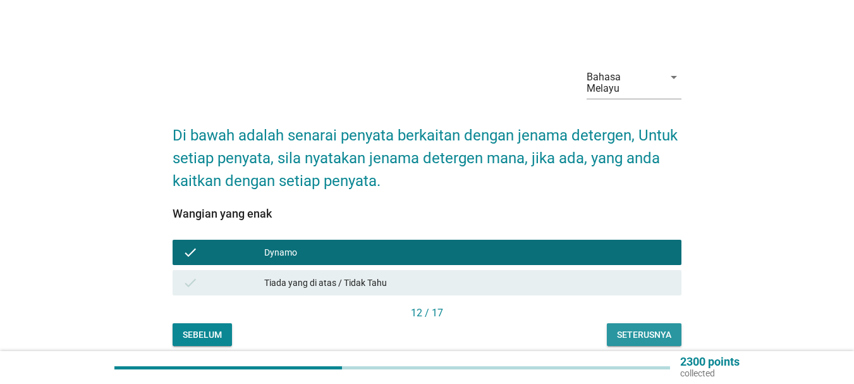
click at [655, 328] on div "Seterusnya" at bounding box center [644, 334] width 54 height 13
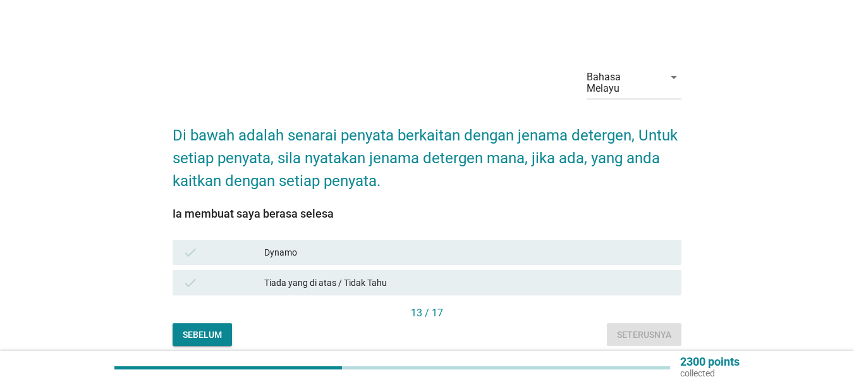
click at [567, 245] on div "Dynamo" at bounding box center [467, 252] width 407 height 15
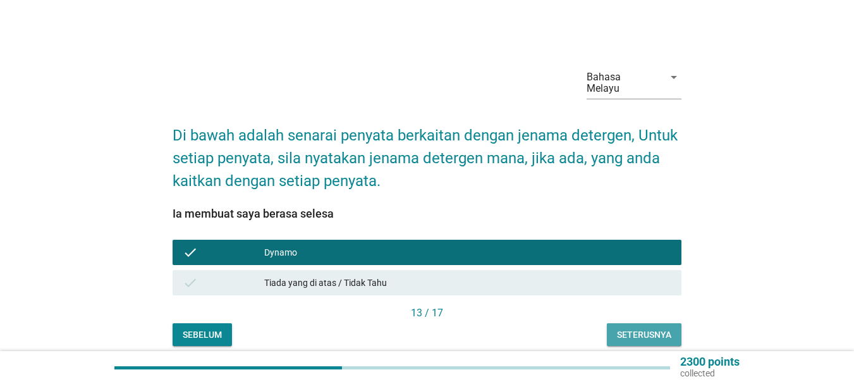
click at [647, 323] on button "Seterusnya" at bounding box center [644, 334] width 75 height 23
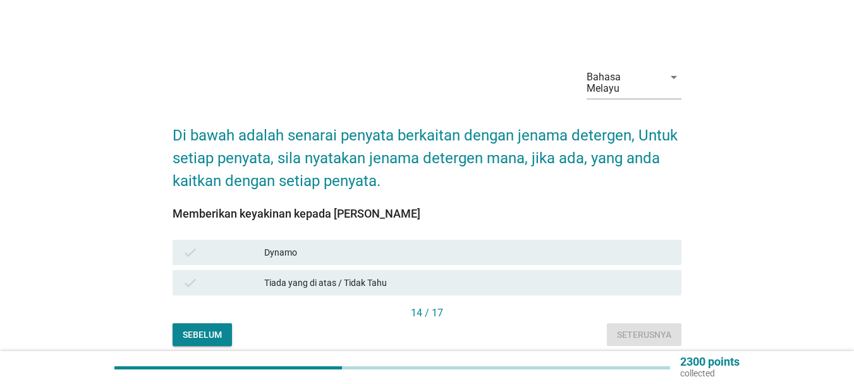
click at [543, 237] on div "check Dynamo" at bounding box center [427, 252] width 514 height 30
click at [548, 245] on div "Dynamo" at bounding box center [467, 252] width 407 height 15
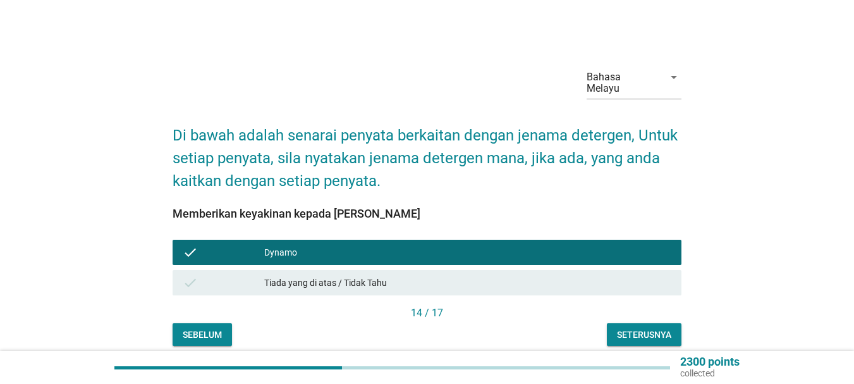
click at [618, 305] on div "14 / 17" at bounding box center [427, 312] width 509 height 15
click at [622, 328] on div "Seterusnya" at bounding box center [644, 334] width 54 height 13
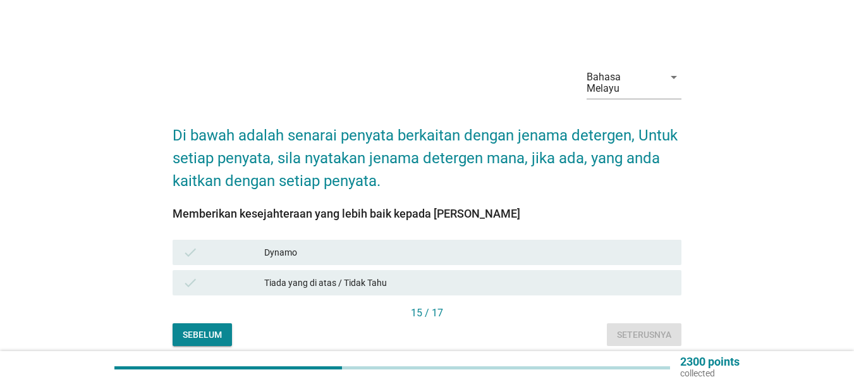
click at [531, 237] on div "check Dynamo" at bounding box center [427, 252] width 514 height 30
click at [540, 245] on div "Dynamo" at bounding box center [467, 252] width 407 height 15
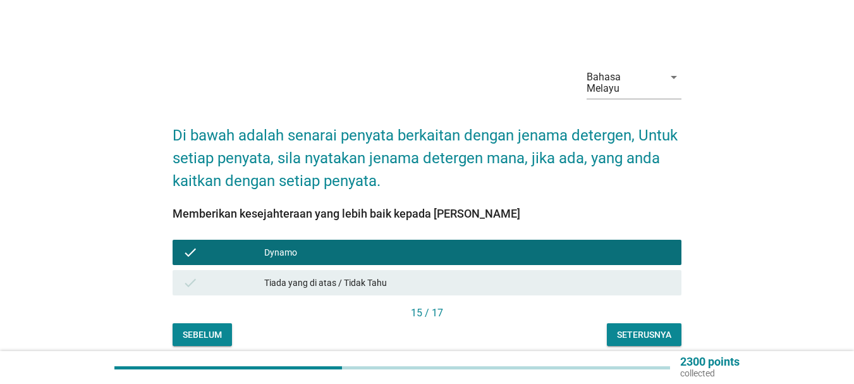
click at [623, 310] on div "15 / 17" at bounding box center [427, 314] width 509 height 18
click at [622, 323] on button "Seterusnya" at bounding box center [644, 334] width 75 height 23
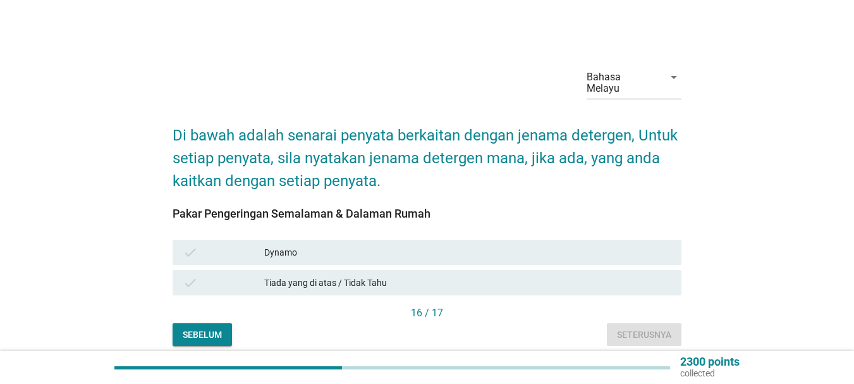
click at [560, 245] on div "Dynamo" at bounding box center [467, 252] width 407 height 15
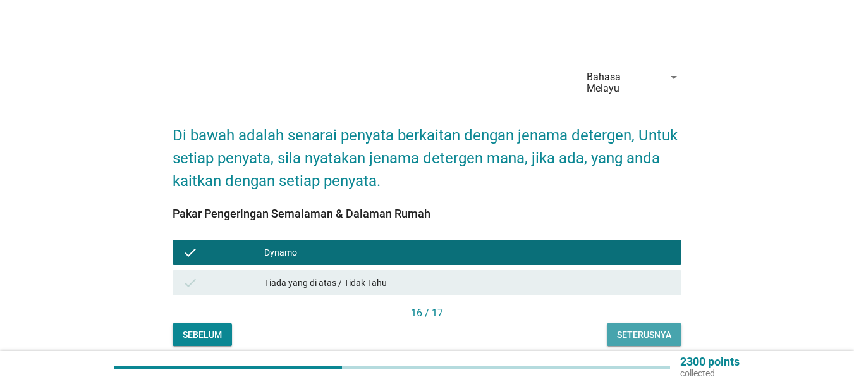
click at [661, 328] on div "Seterusnya" at bounding box center [644, 334] width 54 height 13
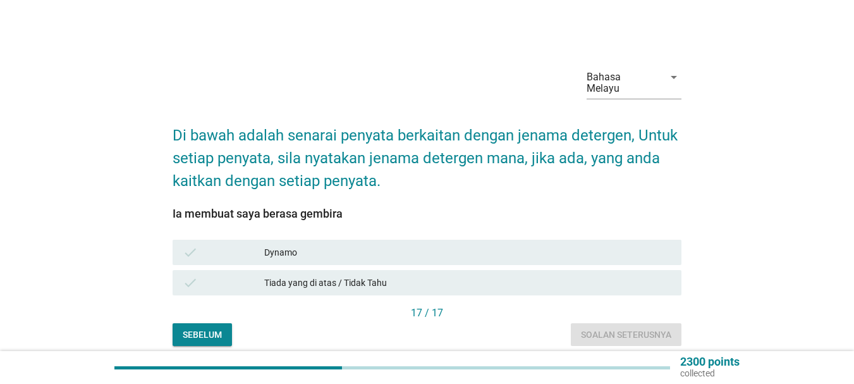
click at [560, 245] on div "Dynamo" at bounding box center [467, 252] width 407 height 15
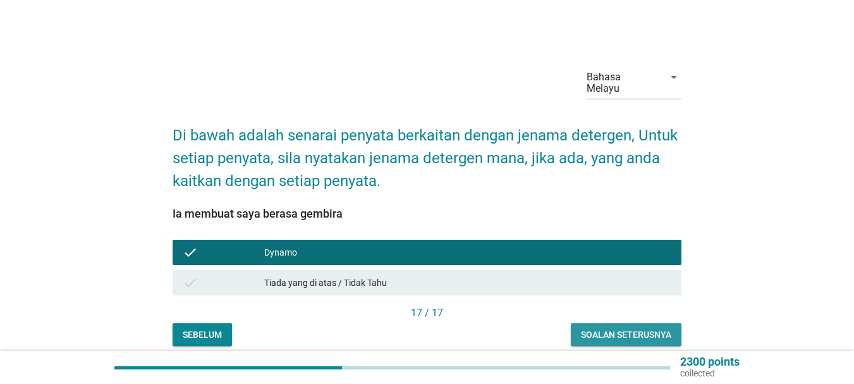
click at [617, 328] on div "Soalan seterusnya" at bounding box center [626, 334] width 90 height 13
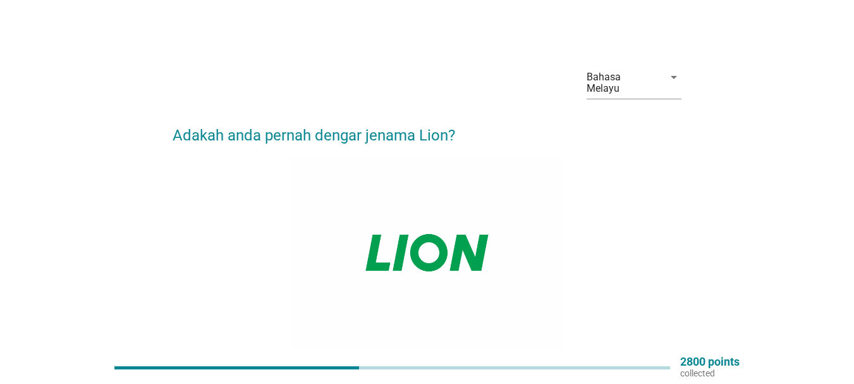
scroll to position [200, 0]
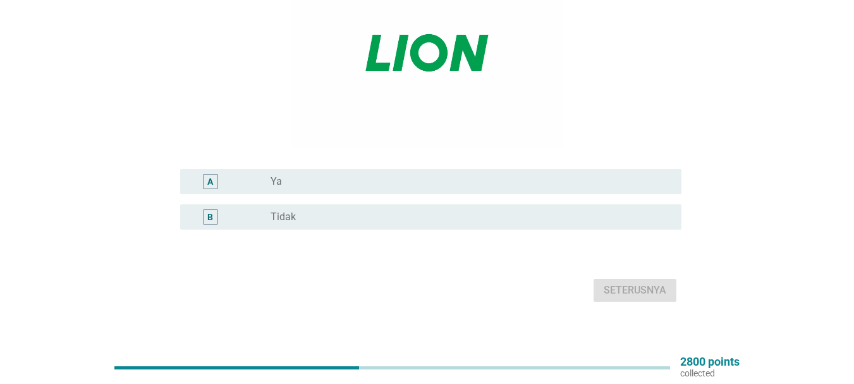
click at [276, 174] on div "radio_button_unchecked Ya" at bounding box center [471, 181] width 401 height 15
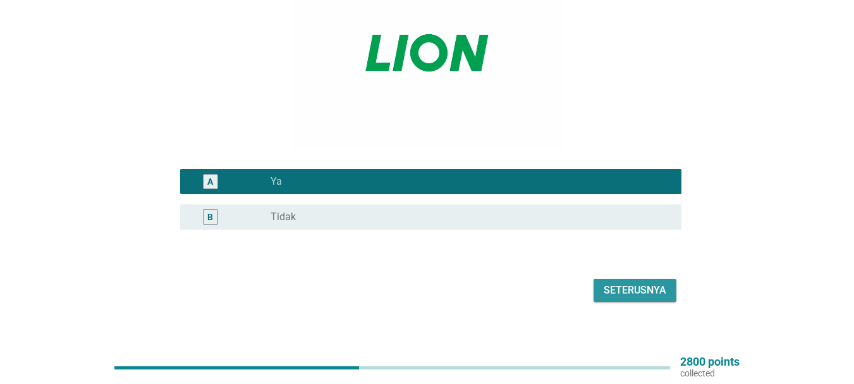
click at [596, 281] on button "Seterusnya" at bounding box center [635, 290] width 83 height 23
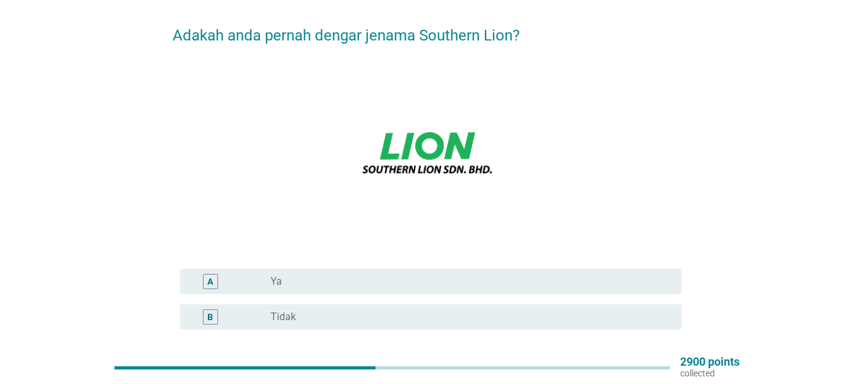
scroll to position [190, 0]
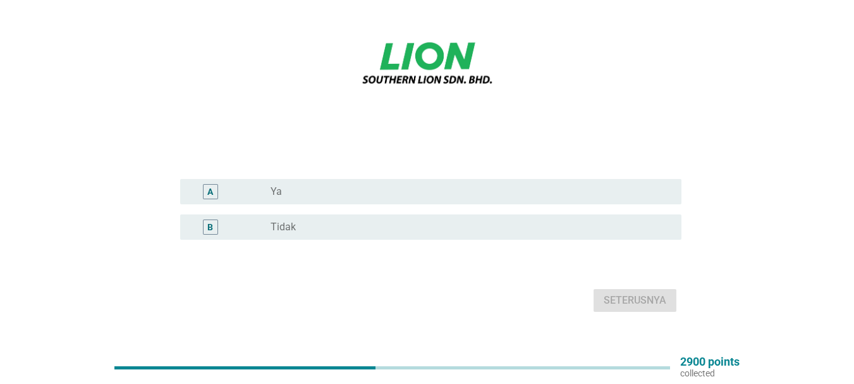
click at [433, 188] on div "A radio_button_unchecked Ya" at bounding box center [430, 191] width 501 height 25
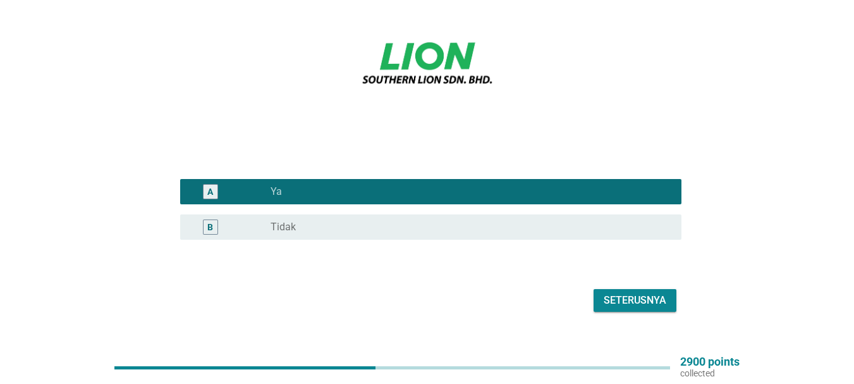
click at [628, 293] on div "Seterusnya" at bounding box center [635, 300] width 63 height 15
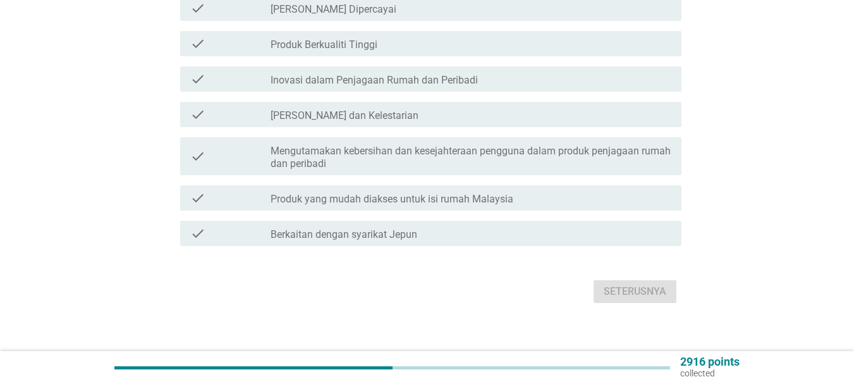
scroll to position [0, 0]
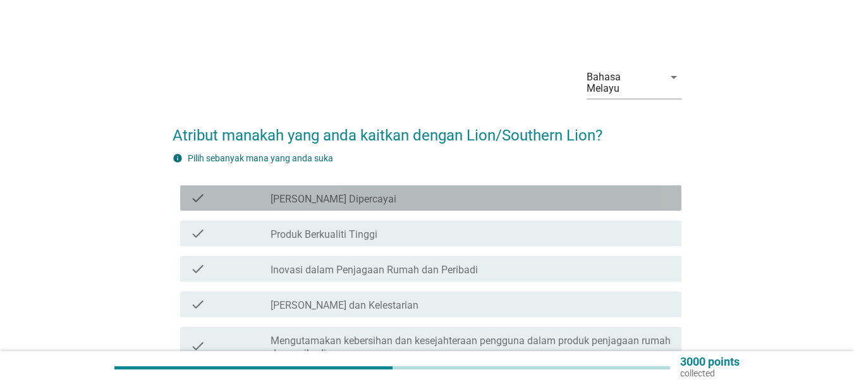
click at [301, 193] on label "[PERSON_NAME] Dipercayai" at bounding box center [334, 199] width 126 height 13
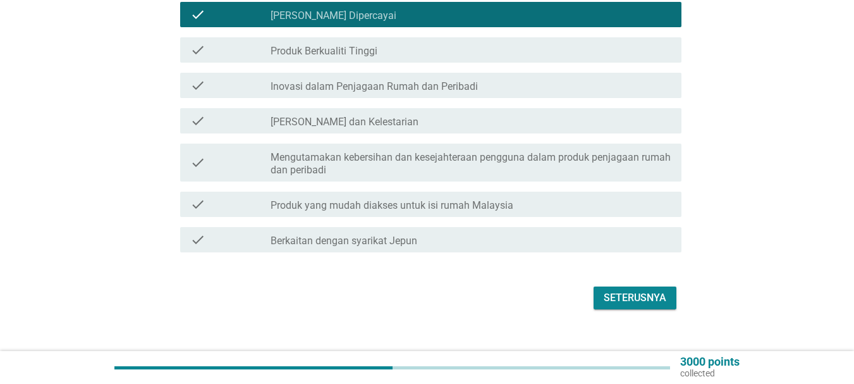
scroll to position [190, 0]
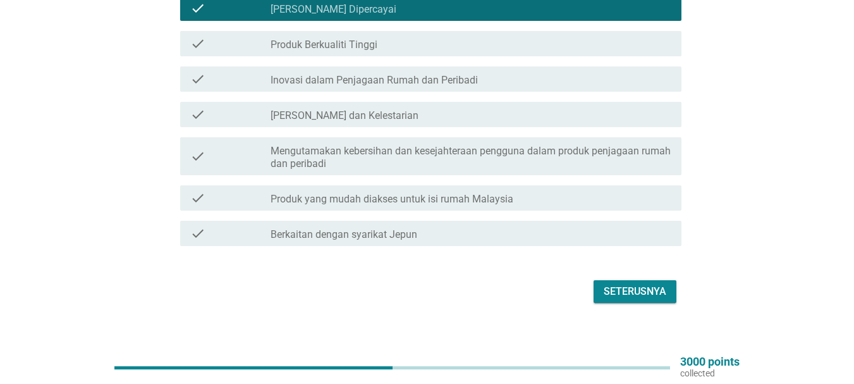
click at [621, 293] on div "Seterusnya" at bounding box center [427, 291] width 509 height 30
click at [620, 288] on button "Seterusnya" at bounding box center [635, 291] width 83 height 23
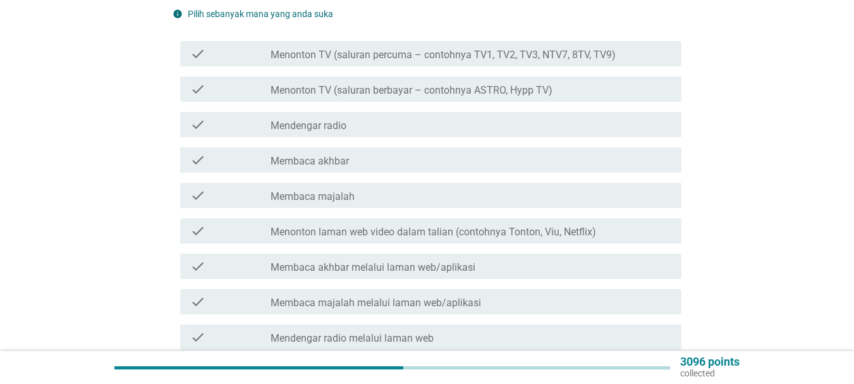
scroll to position [0, 0]
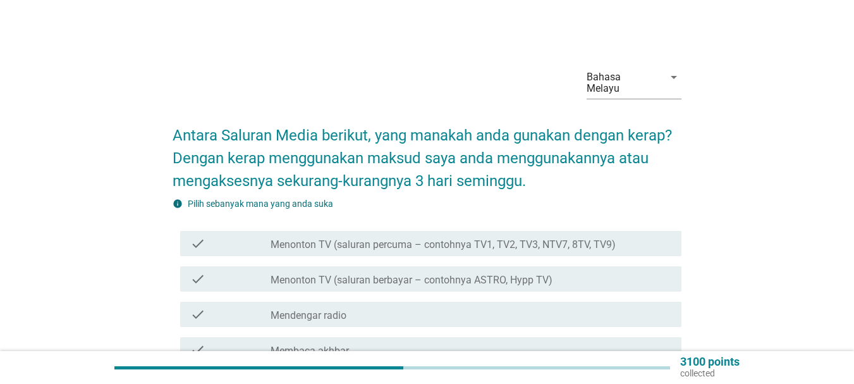
click at [379, 238] on label "Menonton TV (saluran percuma – contohnya TV1, TV2, TV3, NTV7, 8TV, TV9)" at bounding box center [443, 244] width 345 height 13
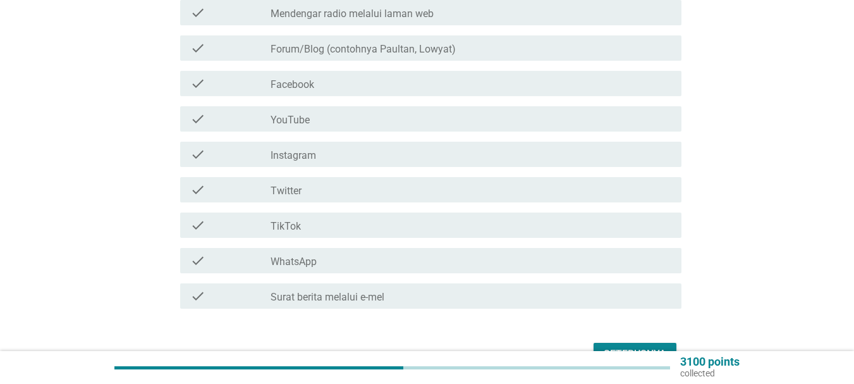
scroll to position [578, 0]
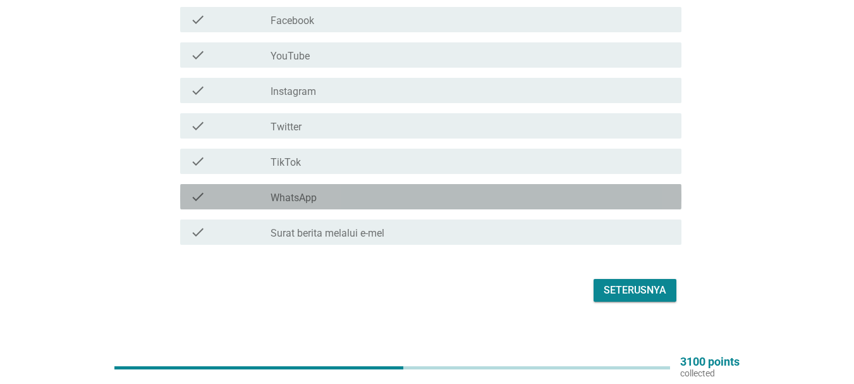
click at [329, 189] on div "check_box_outline_blank WhatsApp" at bounding box center [471, 196] width 401 height 15
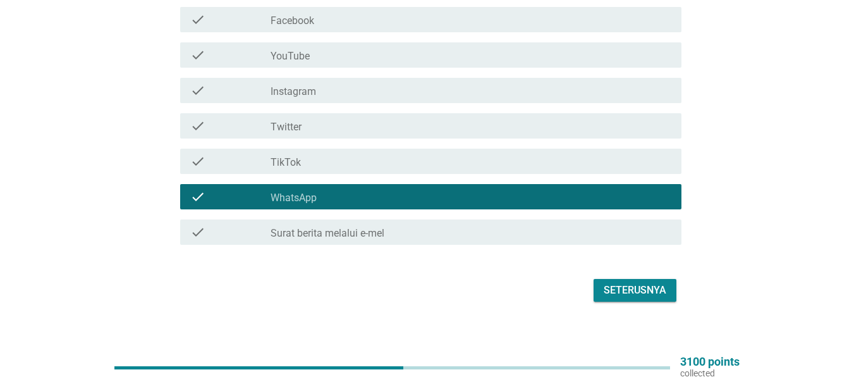
click at [618, 283] on div "Seterusnya" at bounding box center [635, 290] width 63 height 15
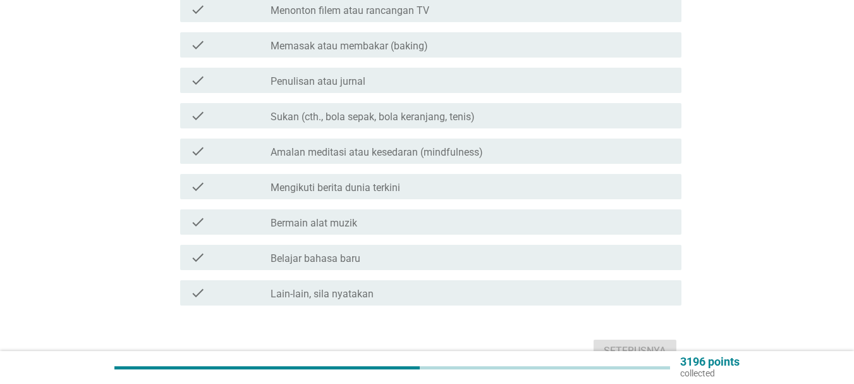
scroll to position [0, 0]
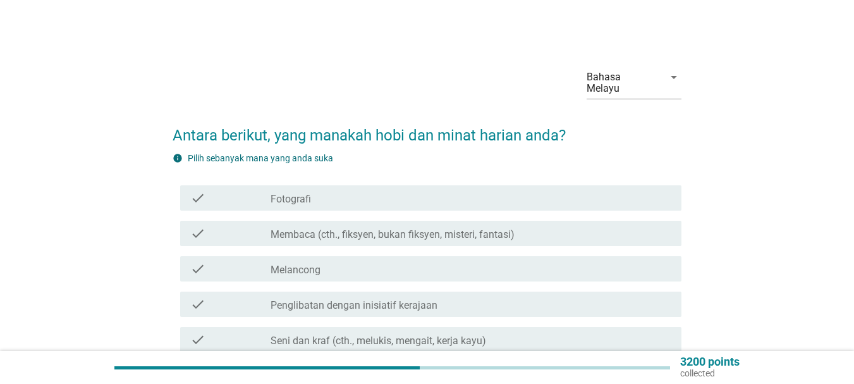
click at [381, 190] on div "check_box_outline_blank Fotografi" at bounding box center [471, 197] width 401 height 15
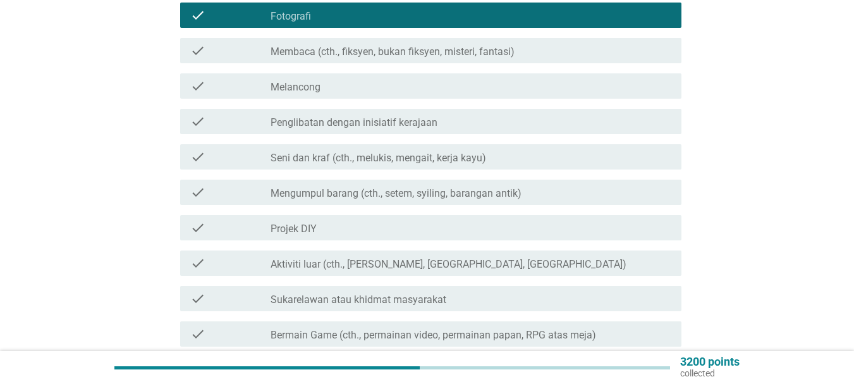
scroll to position [190, 0]
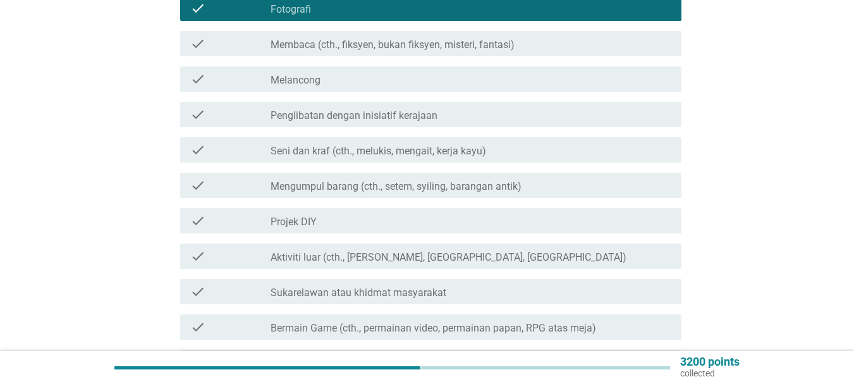
click at [442, 213] on div "check_box_outline_blank Projek DIY" at bounding box center [471, 220] width 401 height 15
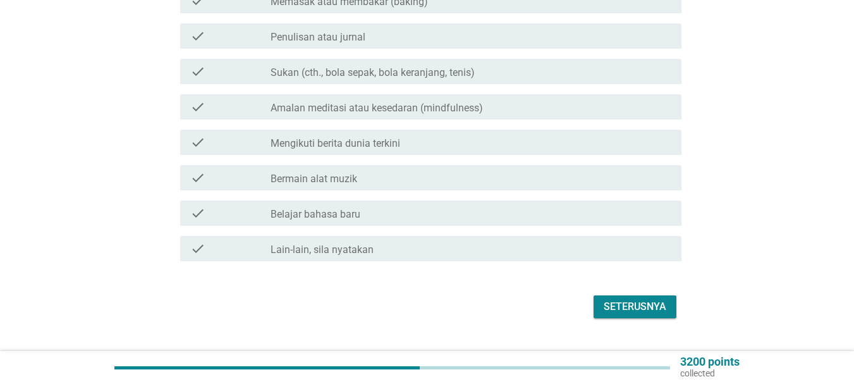
scroll to position [639, 0]
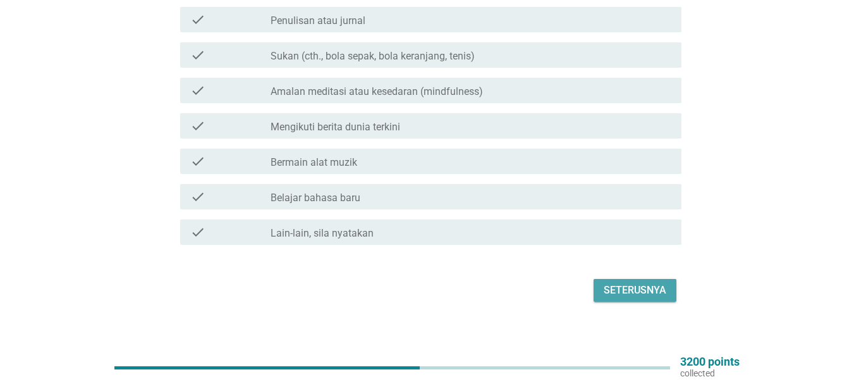
click at [630, 283] on div "Seterusnya" at bounding box center [635, 290] width 63 height 15
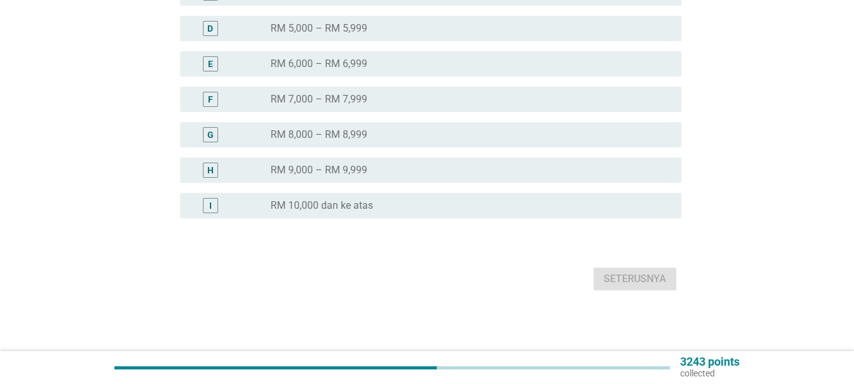
scroll to position [0, 0]
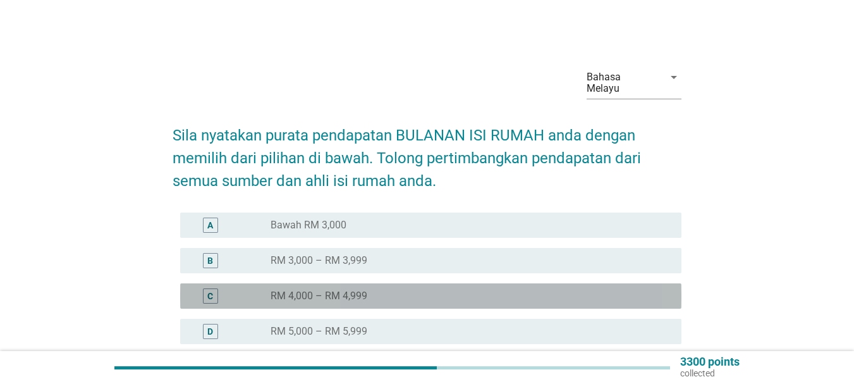
click at [369, 290] on div "radio_button_unchecked RM 4,000 – RM 4,999" at bounding box center [466, 296] width 391 height 13
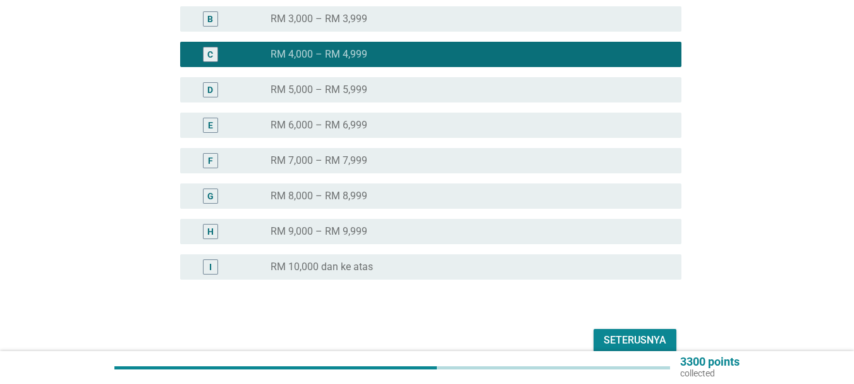
scroll to position [292, 0]
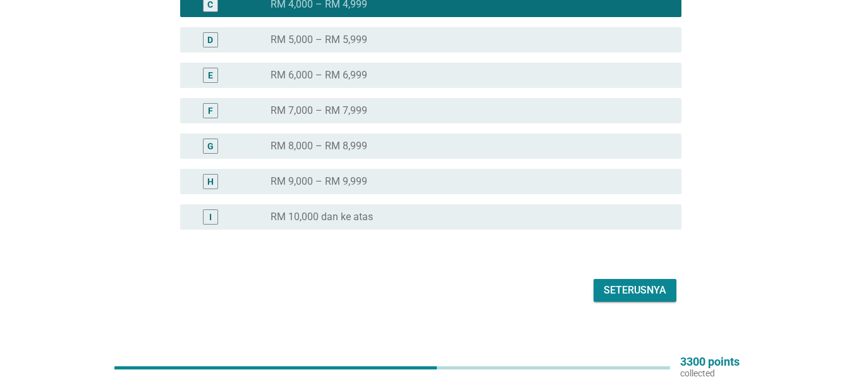
click at [666, 285] on div "Seterusnya" at bounding box center [635, 290] width 63 height 15
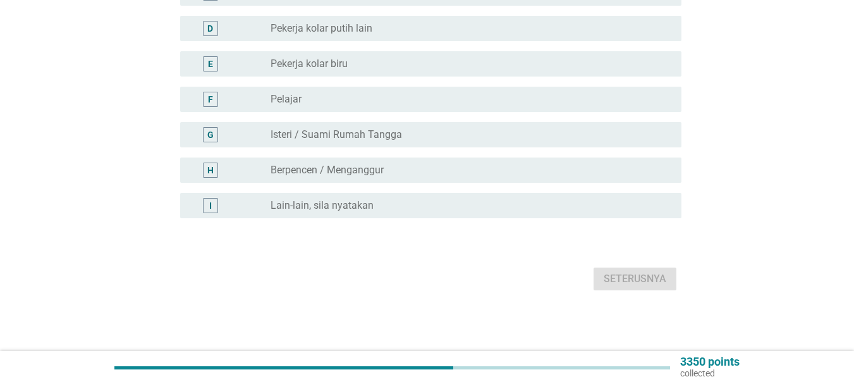
scroll to position [0, 0]
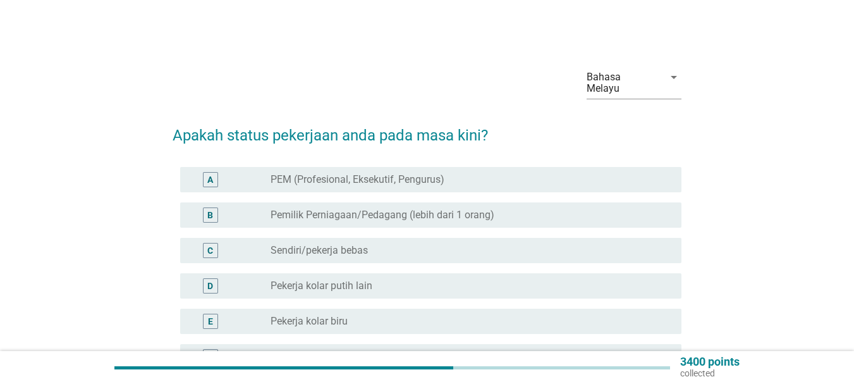
click at [354, 244] on label "Sendiri/pekerja bebas" at bounding box center [319, 250] width 97 height 13
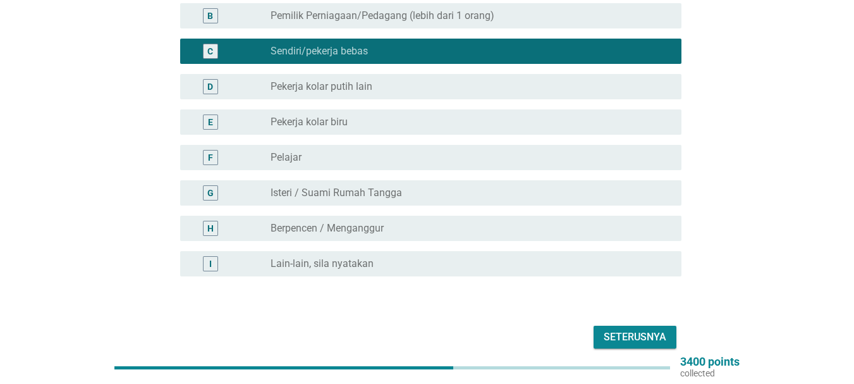
scroll to position [183, 0]
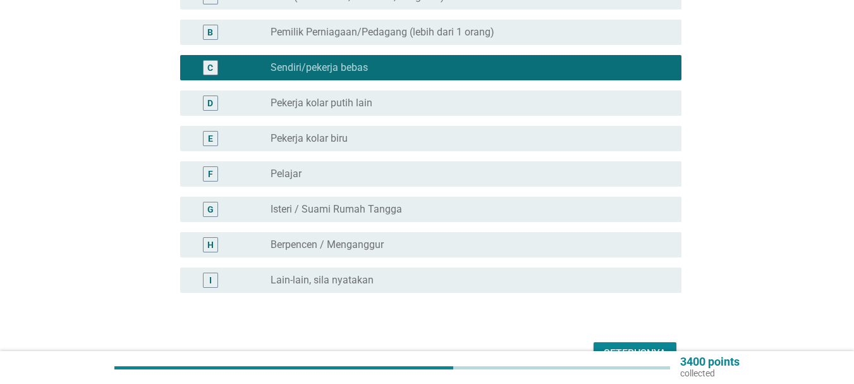
click at [636, 346] on div "Seterusnya" at bounding box center [635, 353] width 63 height 15
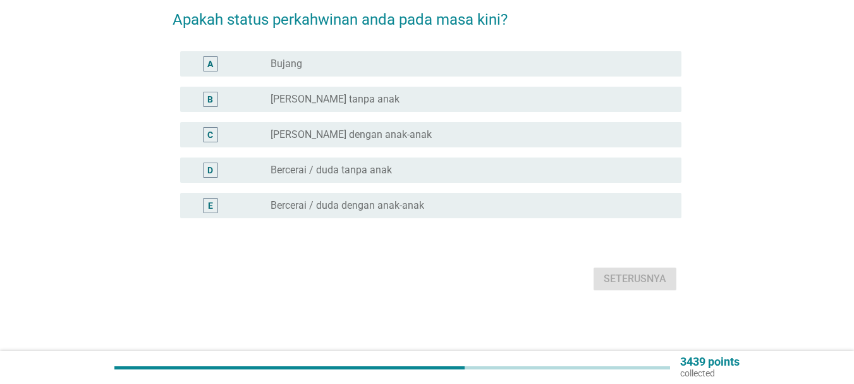
scroll to position [0, 0]
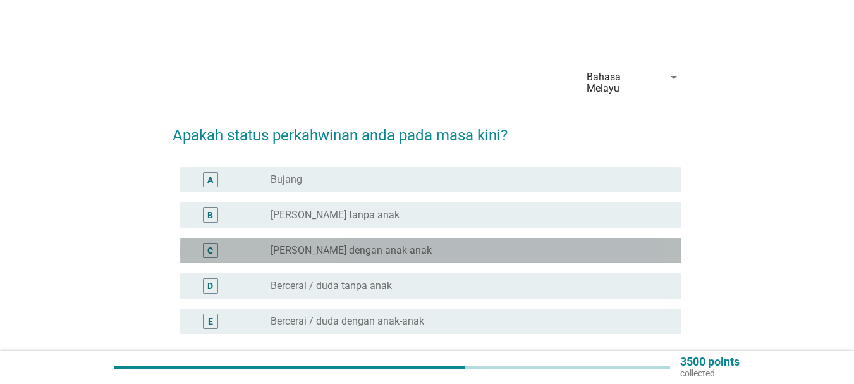
click at [438, 244] on div "radio_button_unchecked [PERSON_NAME] dengan anak-anak" at bounding box center [466, 250] width 391 height 13
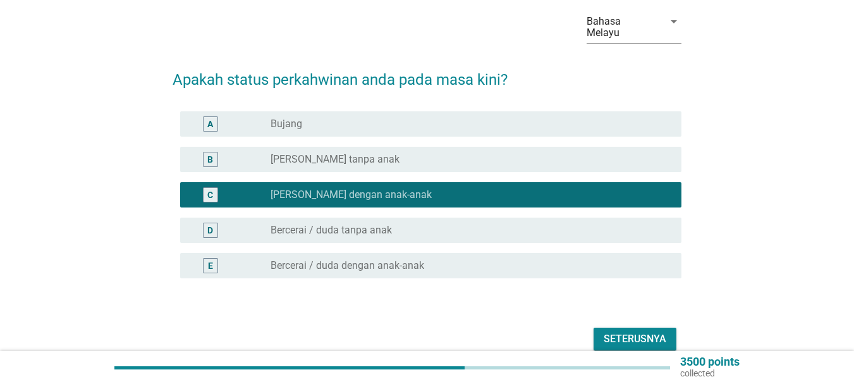
scroll to position [104, 0]
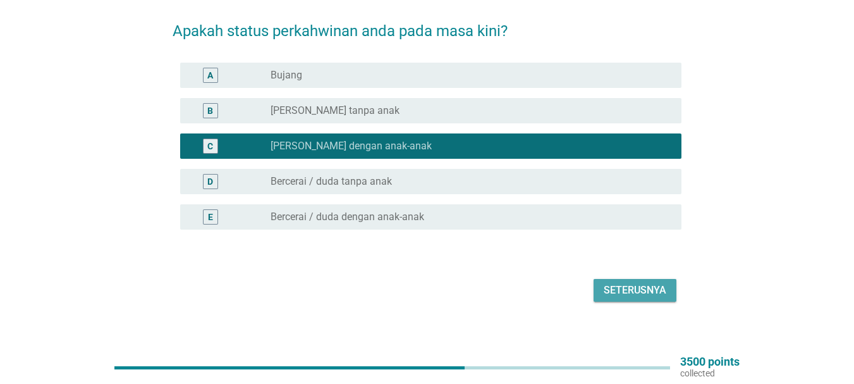
click at [619, 283] on div "Seterusnya" at bounding box center [635, 290] width 63 height 15
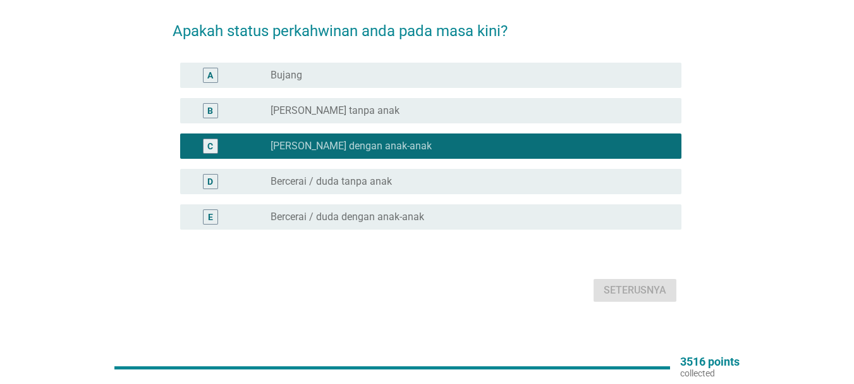
scroll to position [0, 0]
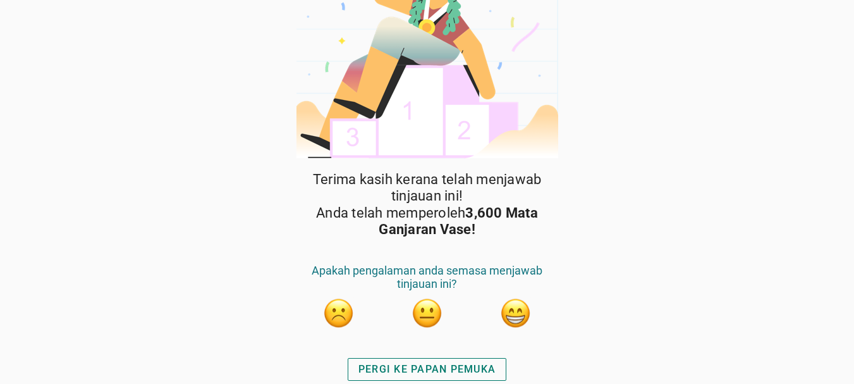
scroll to position [64, 0]
click at [431, 367] on div "PERGI KE PAPAN PEMUKA" at bounding box center [427, 368] width 137 height 15
